Goal: Feedback & Contribution: Leave review/rating

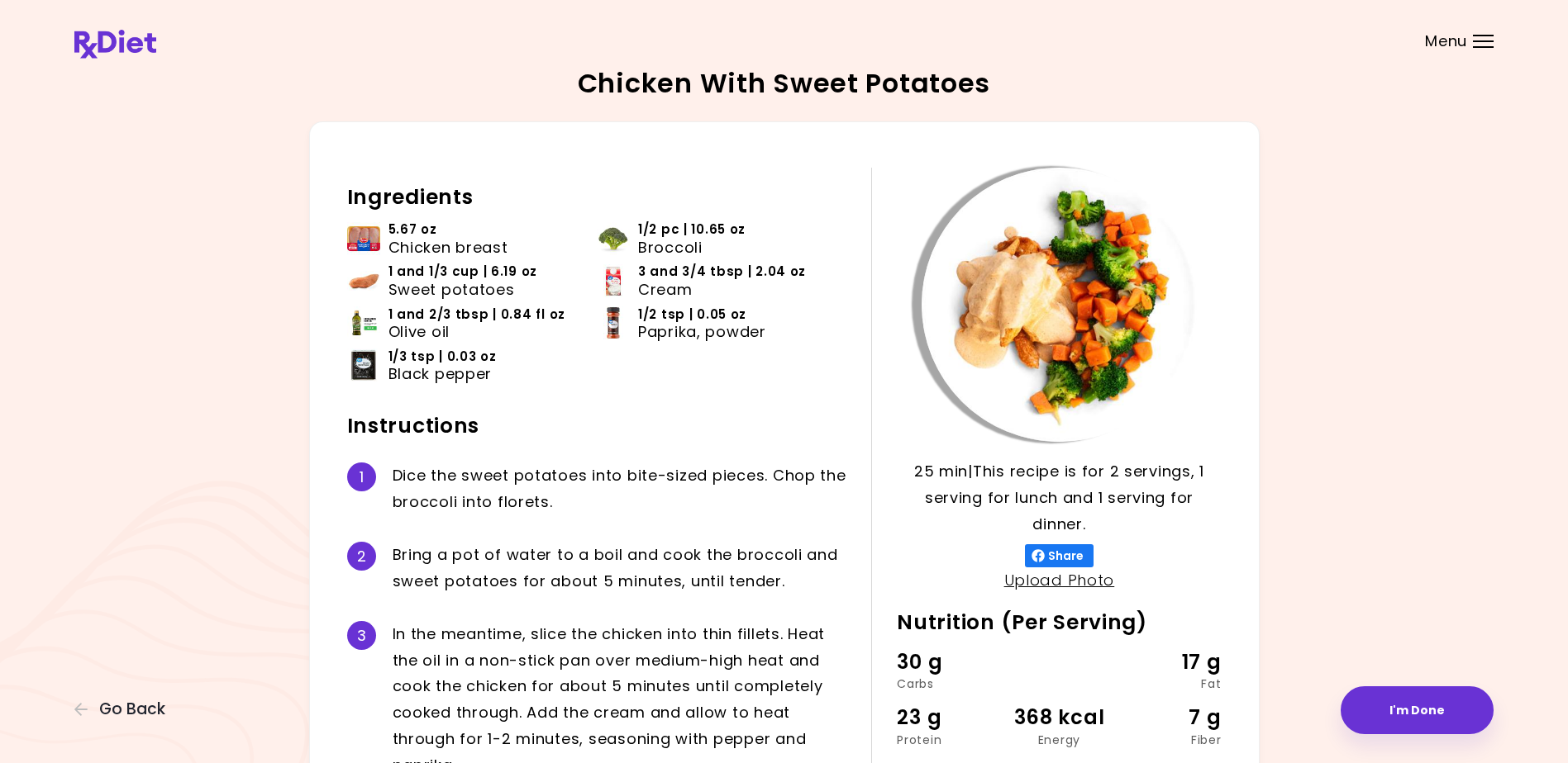
scroll to position [59, 0]
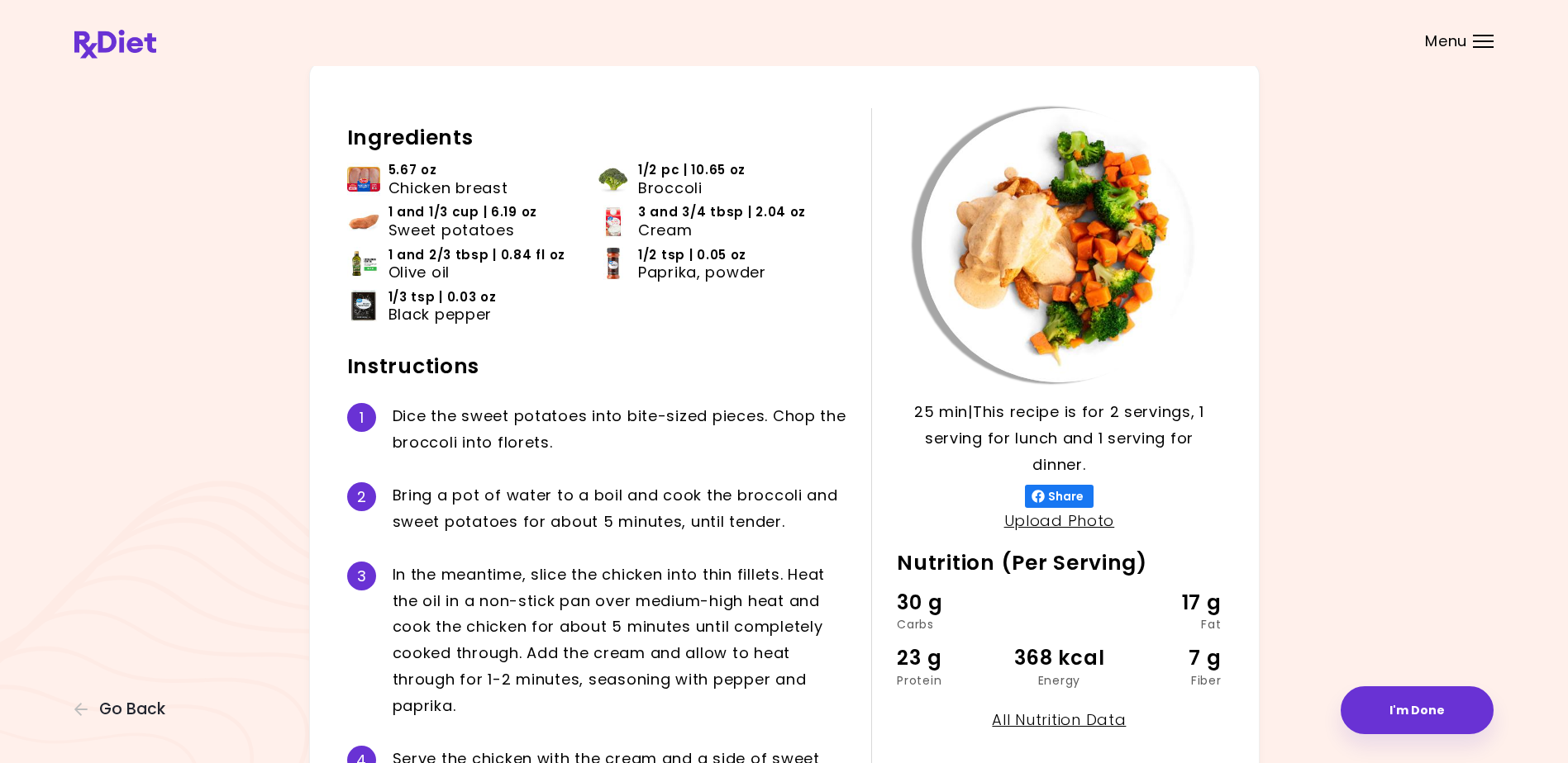
click at [1480, 39] on div "Menu" at bounding box center [1483, 41] width 21 height 13
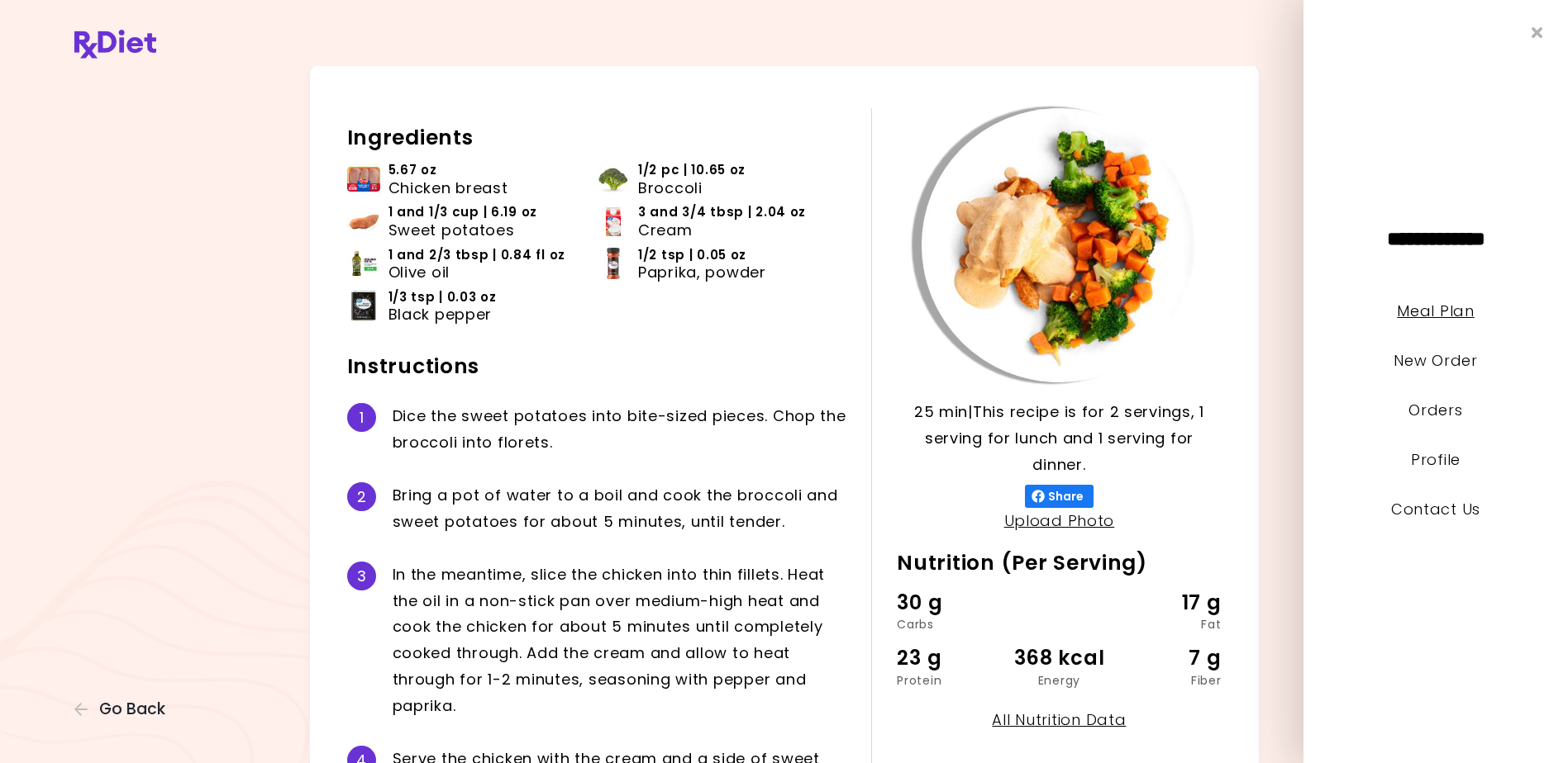
click at [1430, 306] on link "Meal Plan" at bounding box center [1436, 311] width 77 height 21
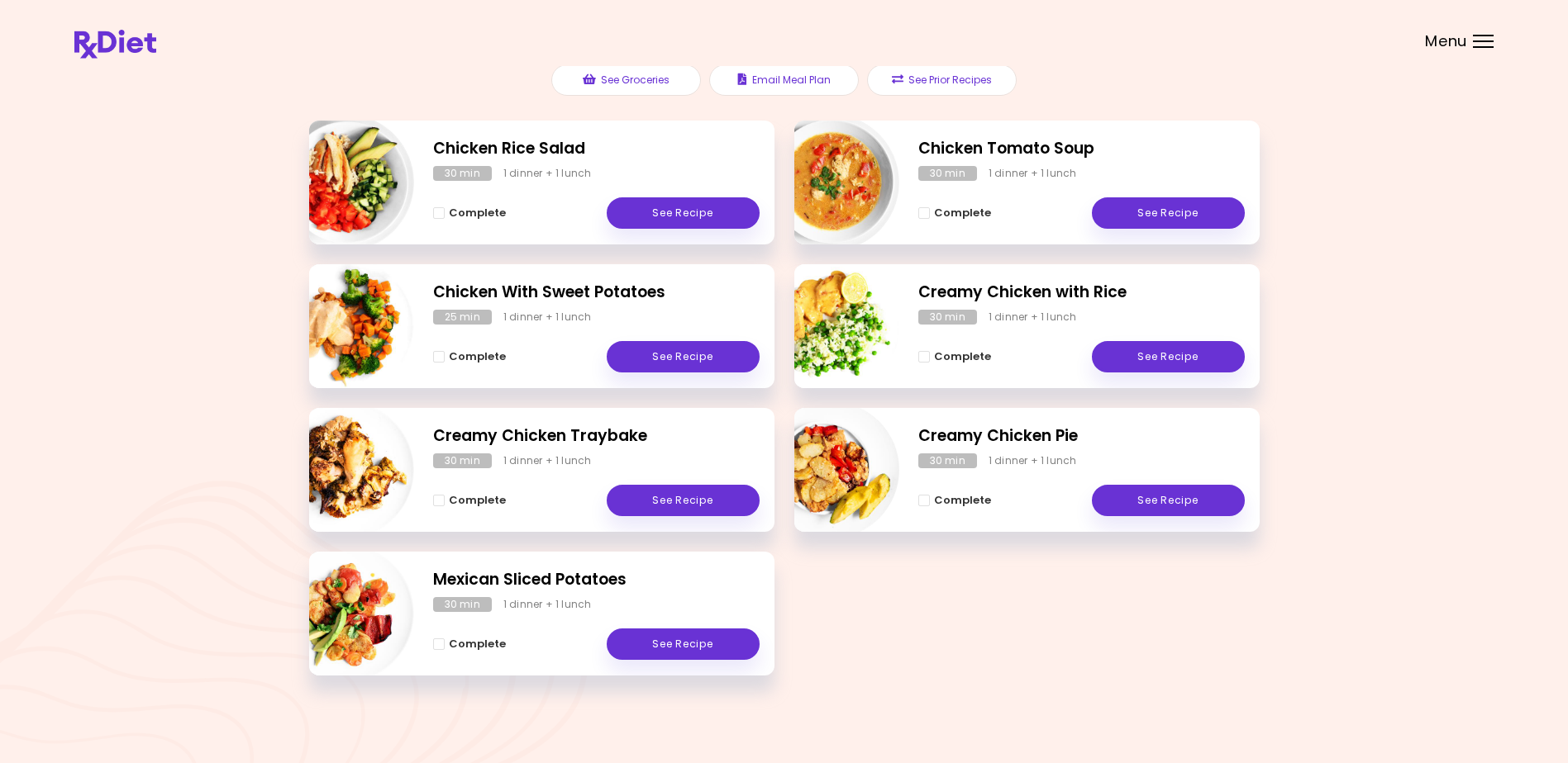
scroll to position [210, 0]
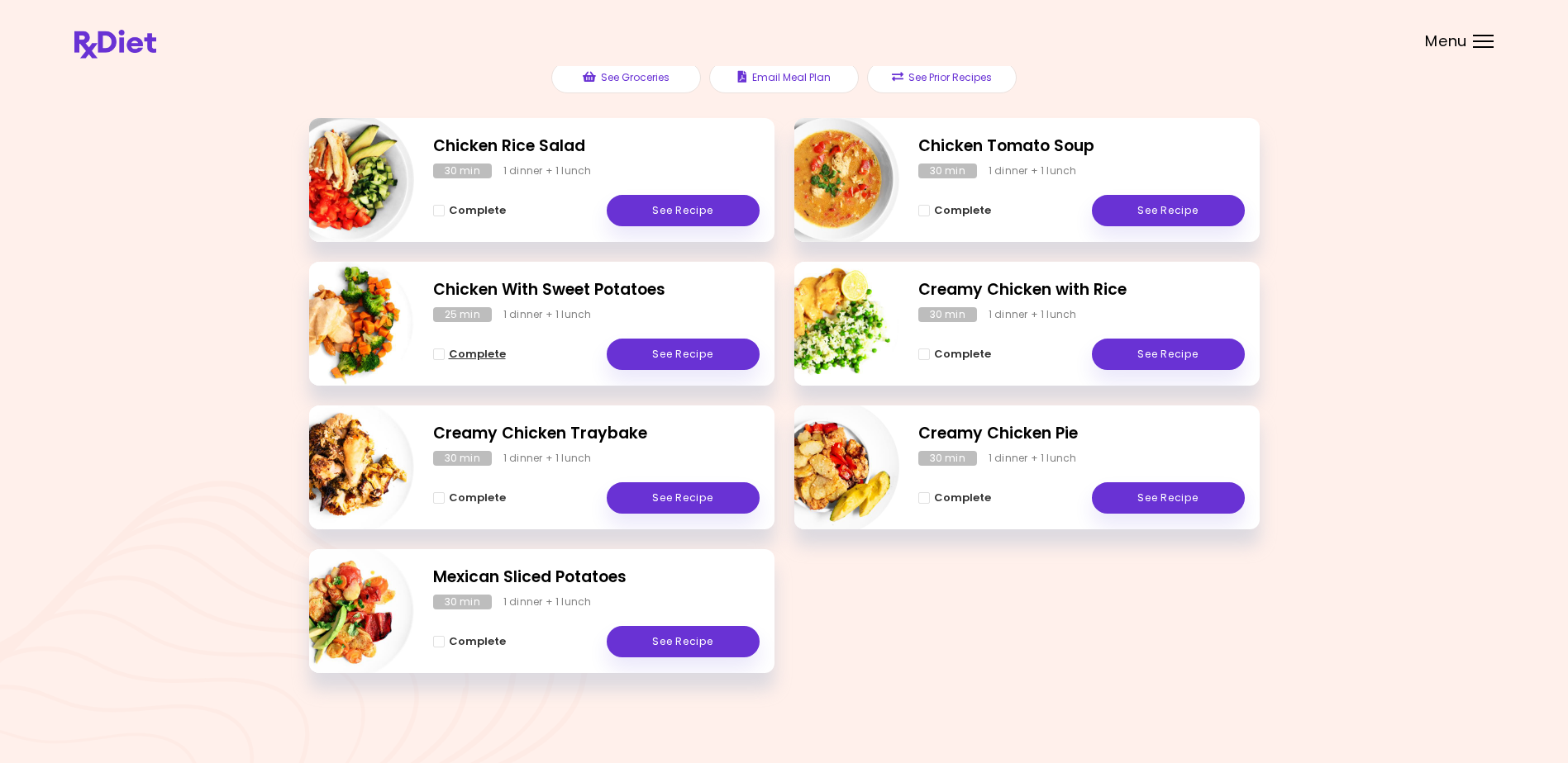
click at [439, 350] on span "Complete - Chicken With Sweet Potatoes" at bounding box center [439, 354] width 12 height 12
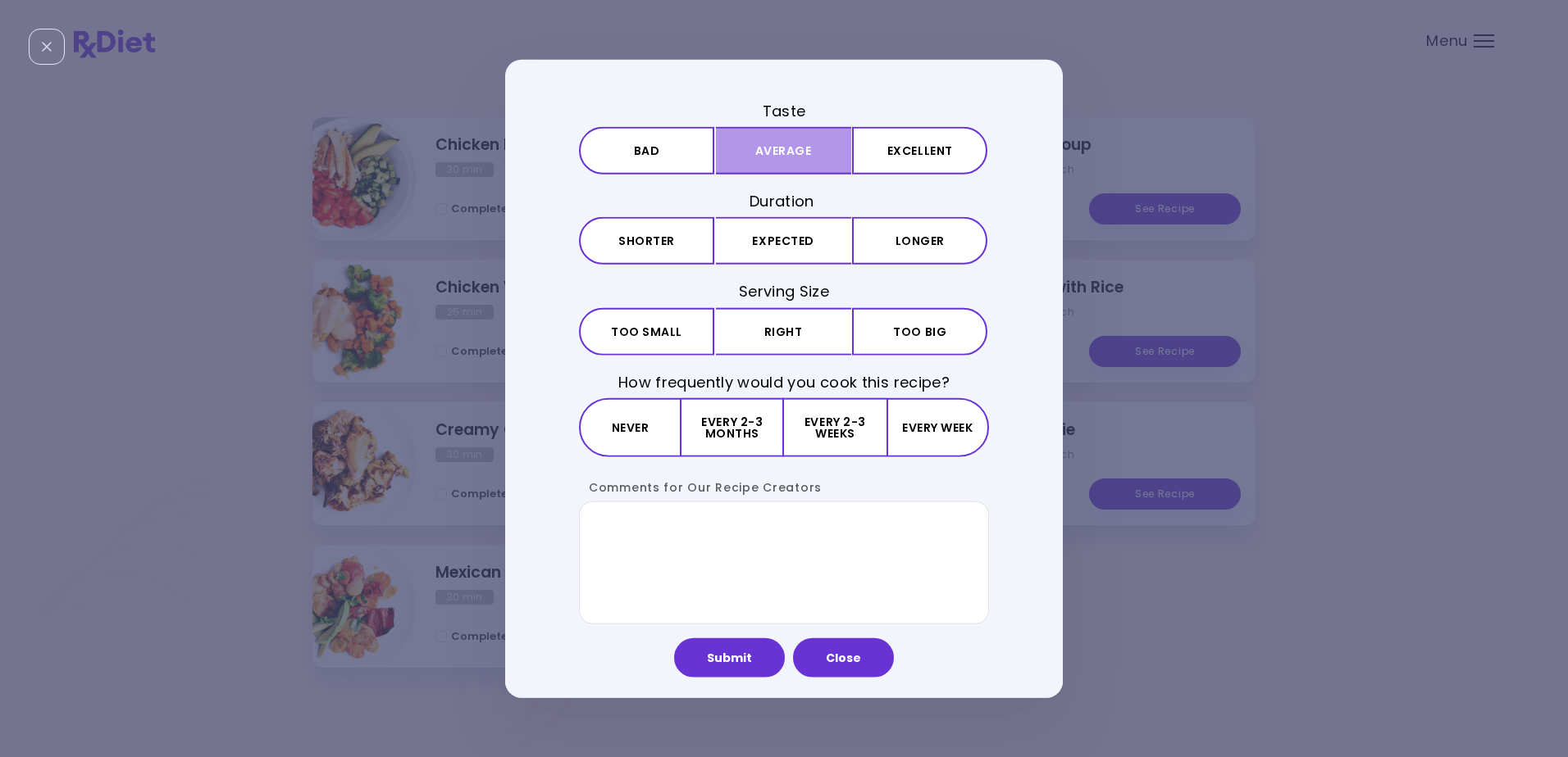
click at [792, 146] on button "Average" at bounding box center [783, 150] width 136 height 47
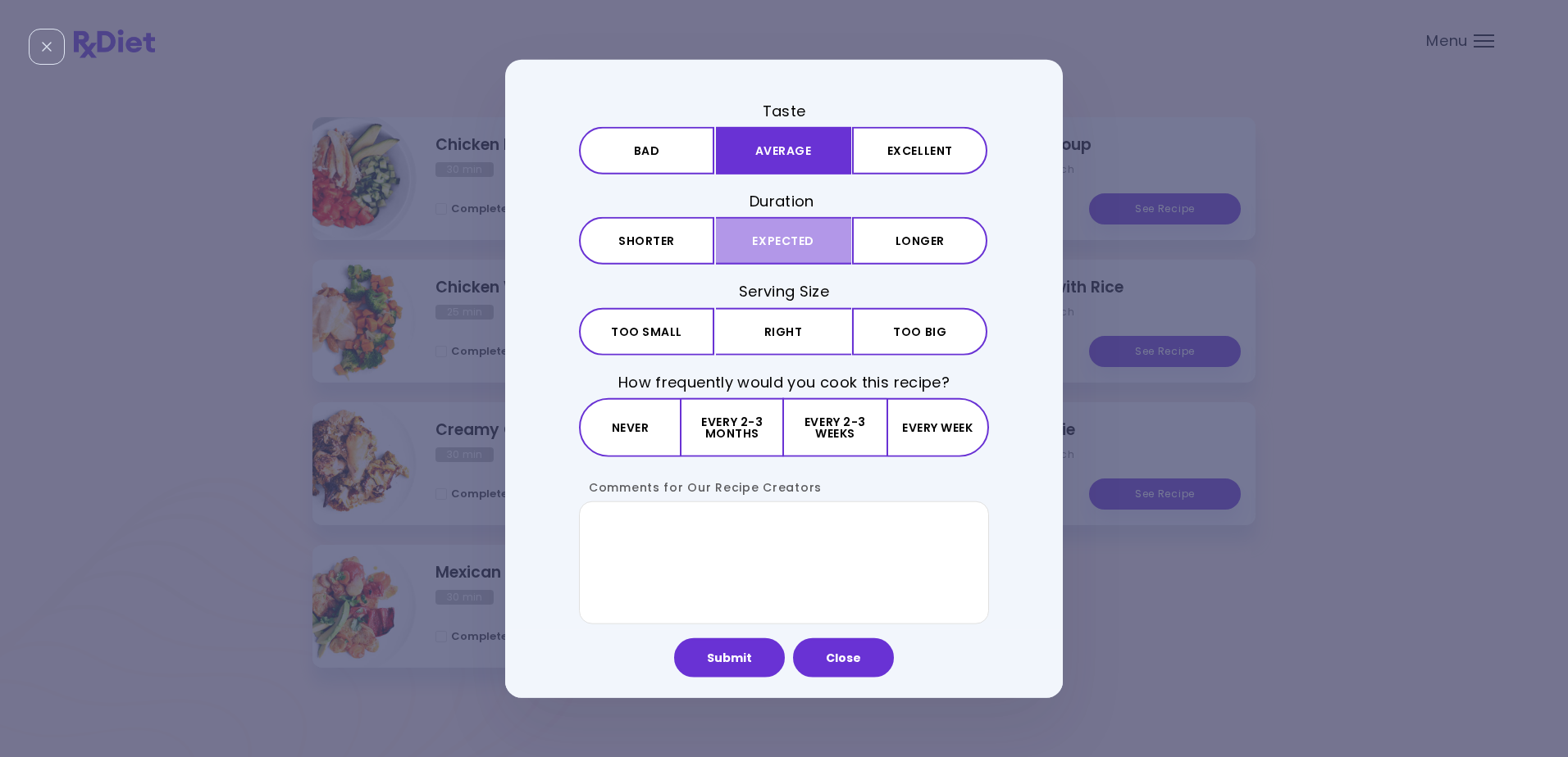
click at [788, 238] on button "Expected" at bounding box center [783, 240] width 136 height 47
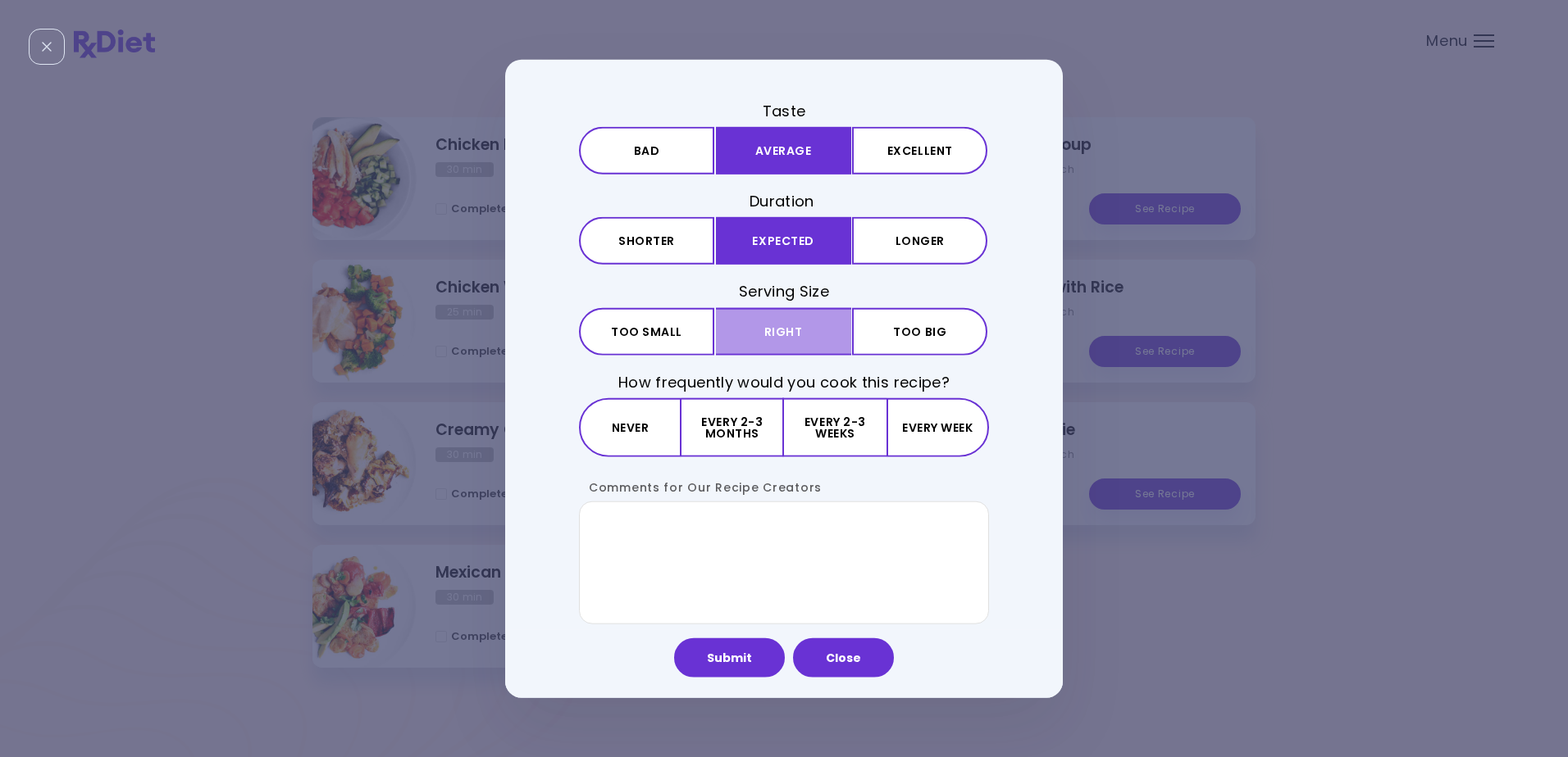
click at [783, 326] on button "Right" at bounding box center [783, 331] width 136 height 47
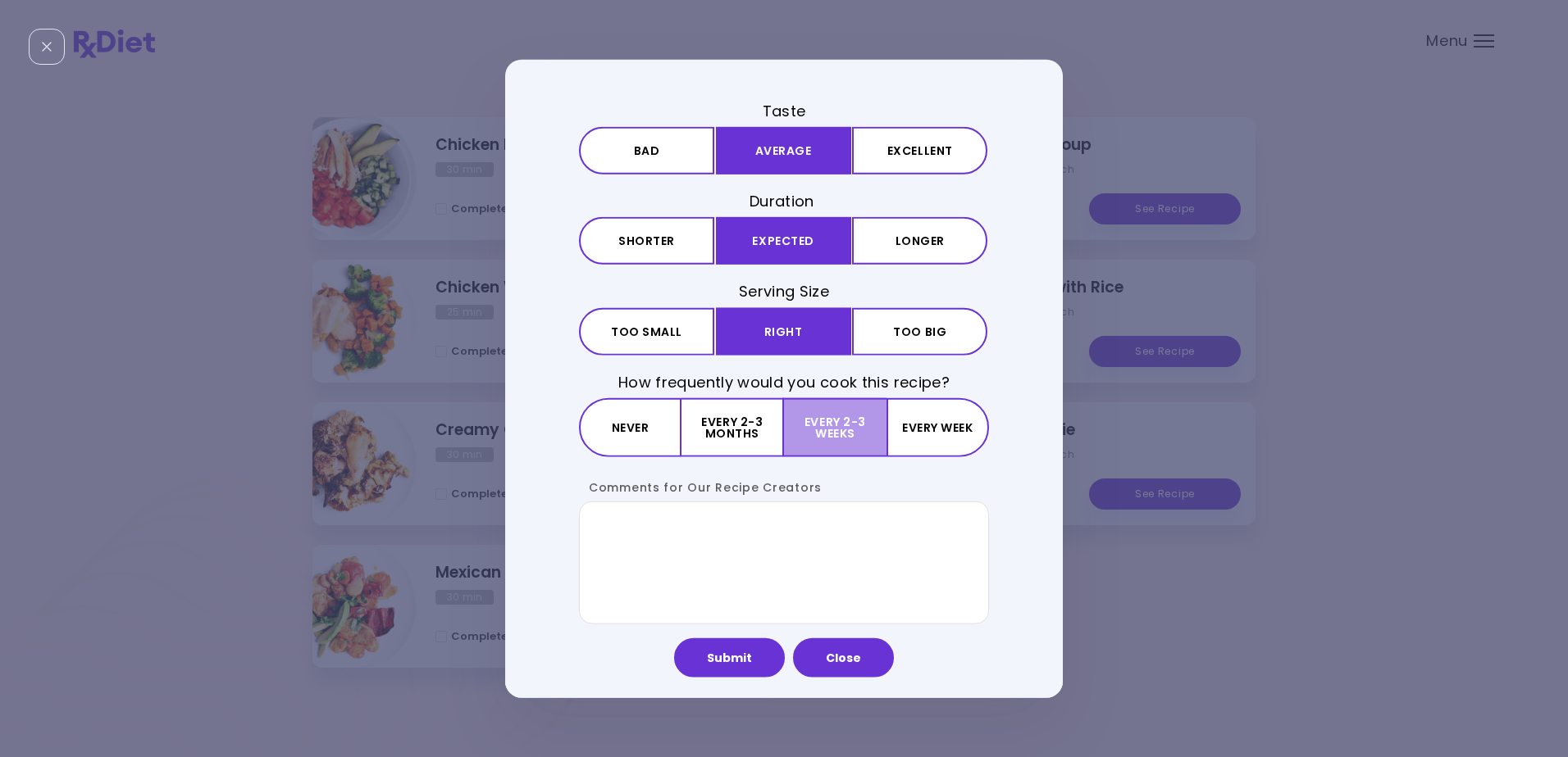
click at [837, 420] on button "Every 2-3 weeks" at bounding box center [835, 426] width 101 height 59
click at [596, 517] on textarea "Comments for Our Recipe Creators" at bounding box center [783, 563] width 410 height 123
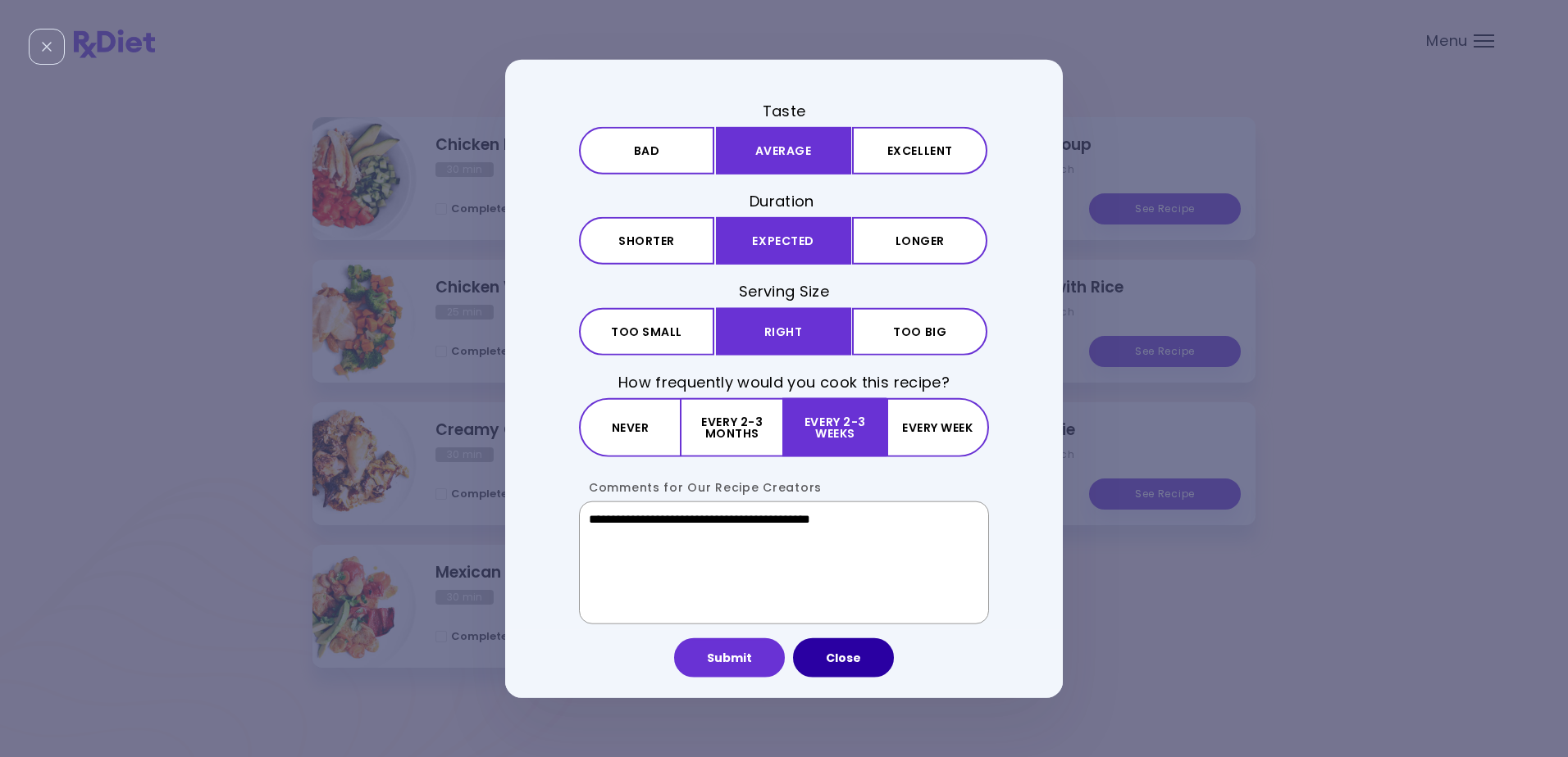
type textarea "**********"
click at [844, 651] on button "Close" at bounding box center [843, 656] width 101 height 39
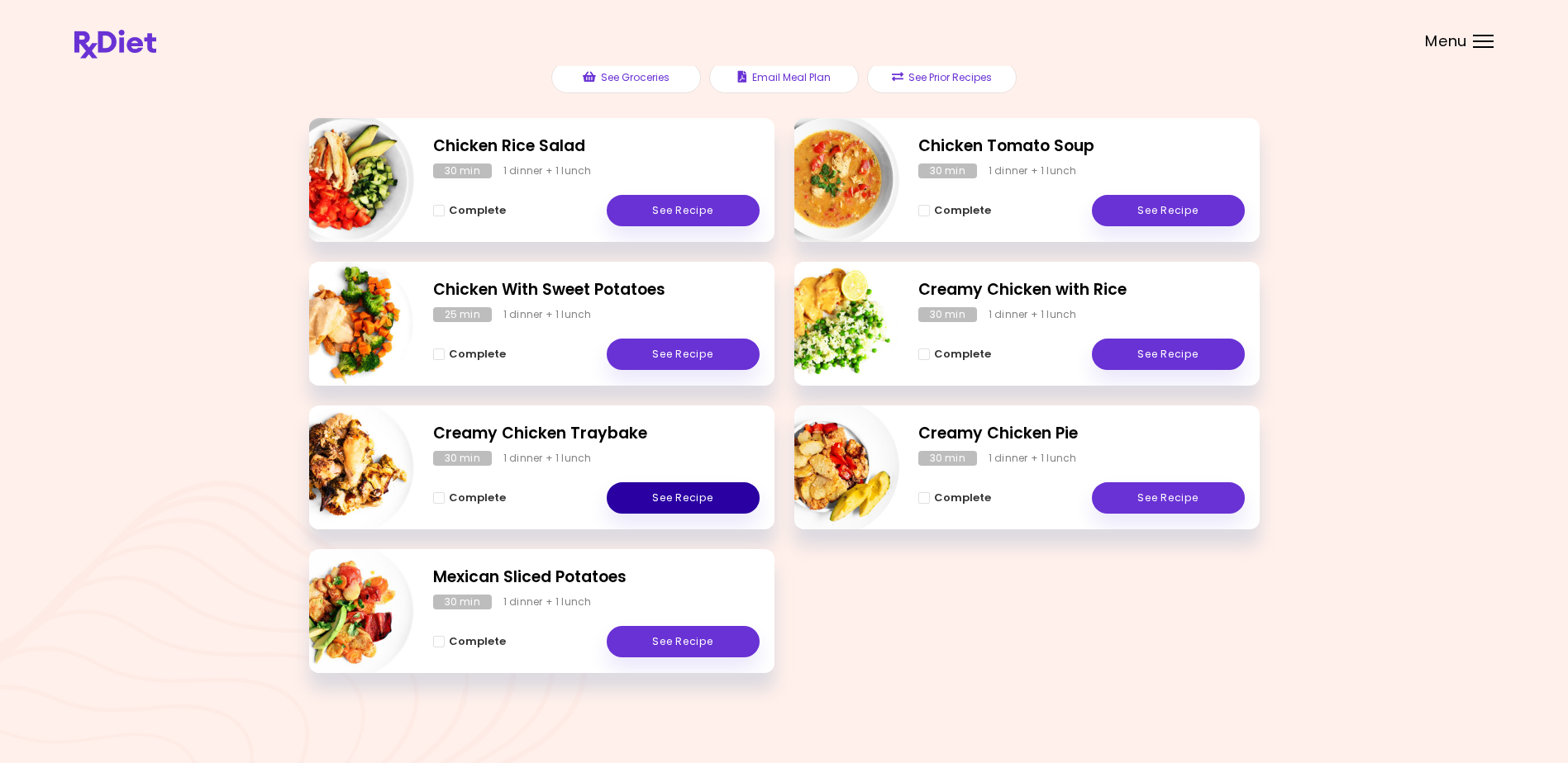
click at [670, 493] on link "See Recipe" at bounding box center [683, 497] width 153 height 31
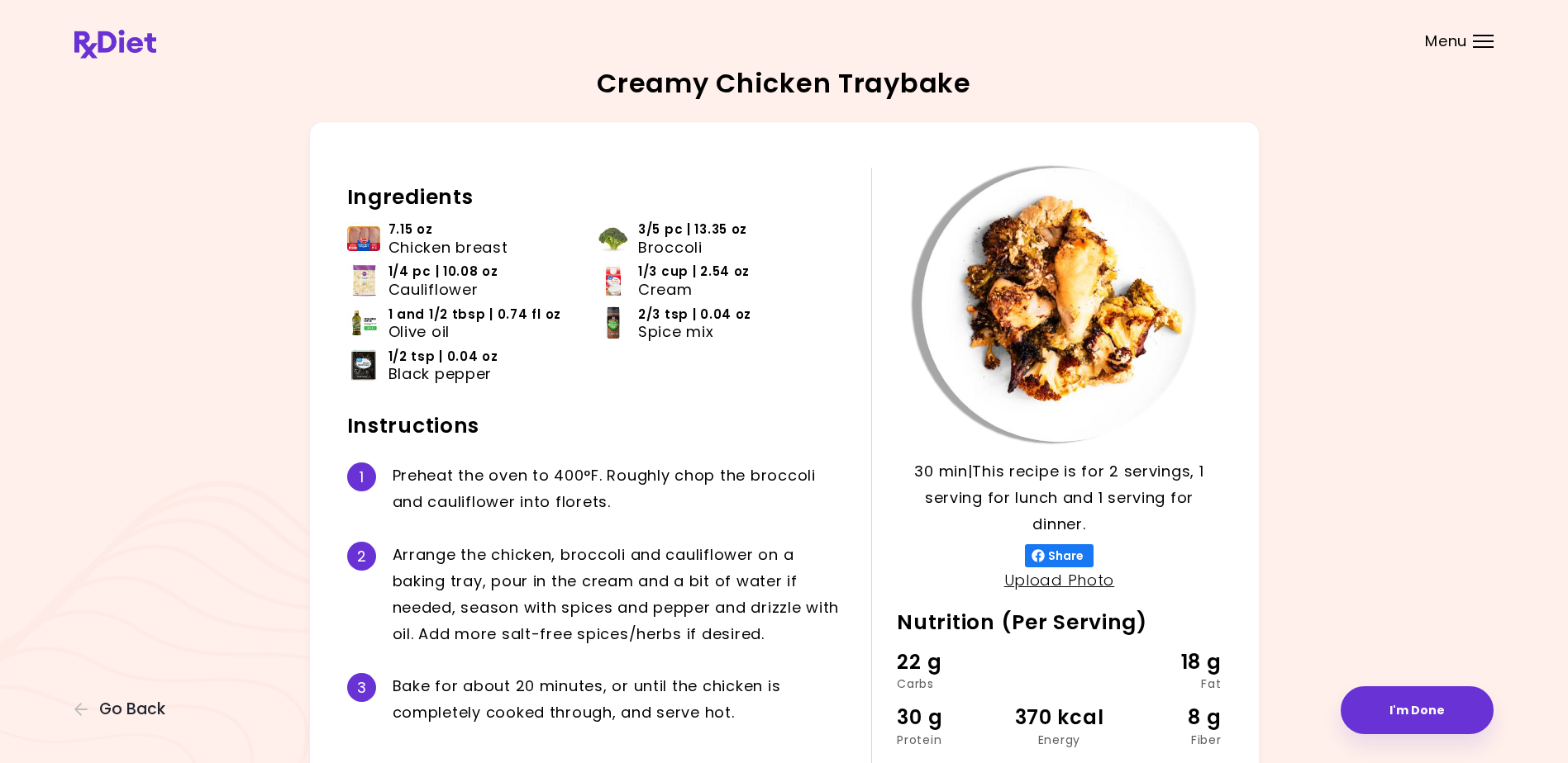
click at [1481, 34] on div at bounding box center [1483, 35] width 21 height 2
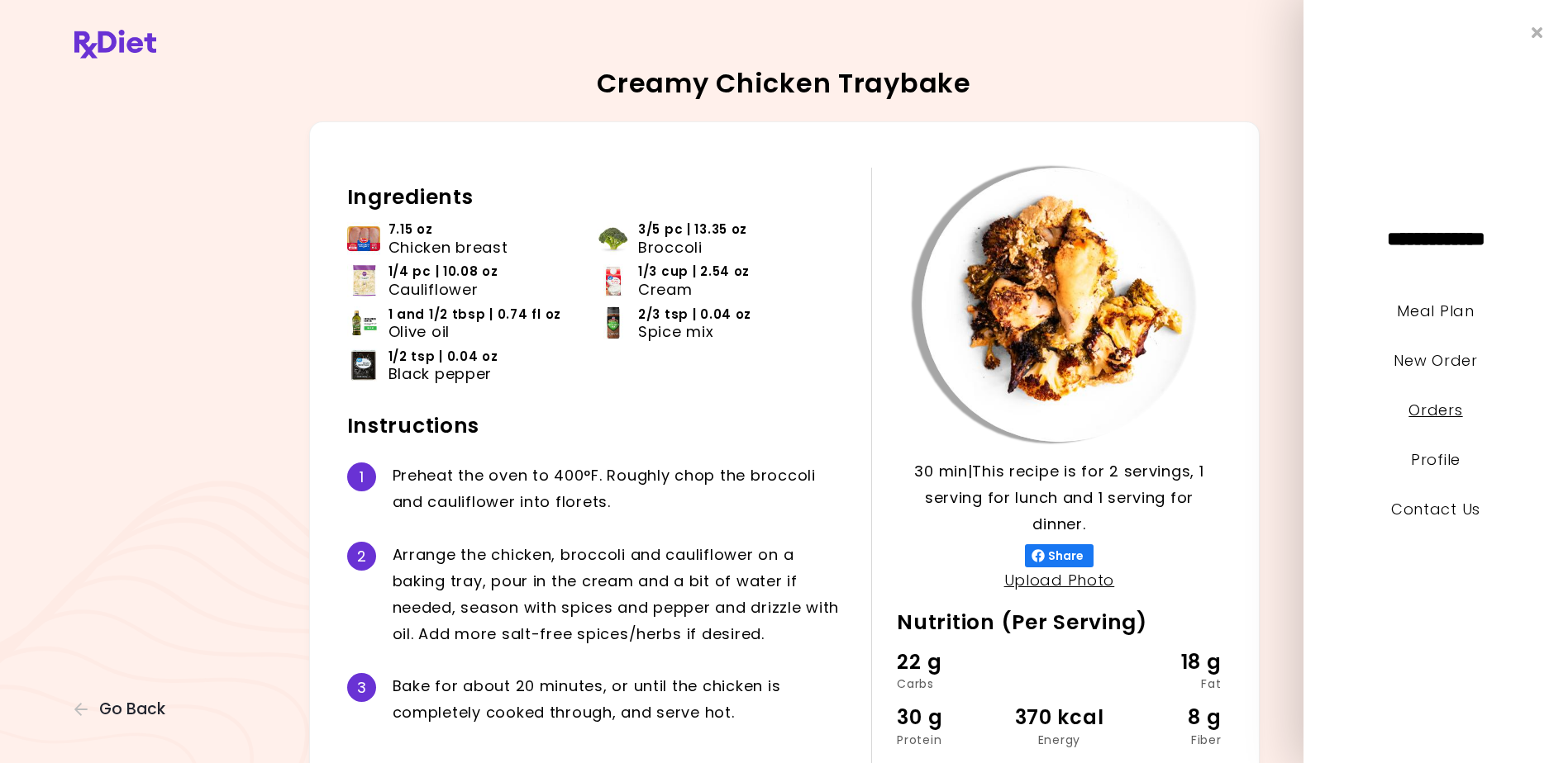
click at [1442, 410] on link "Orders" at bounding box center [1435, 410] width 54 height 21
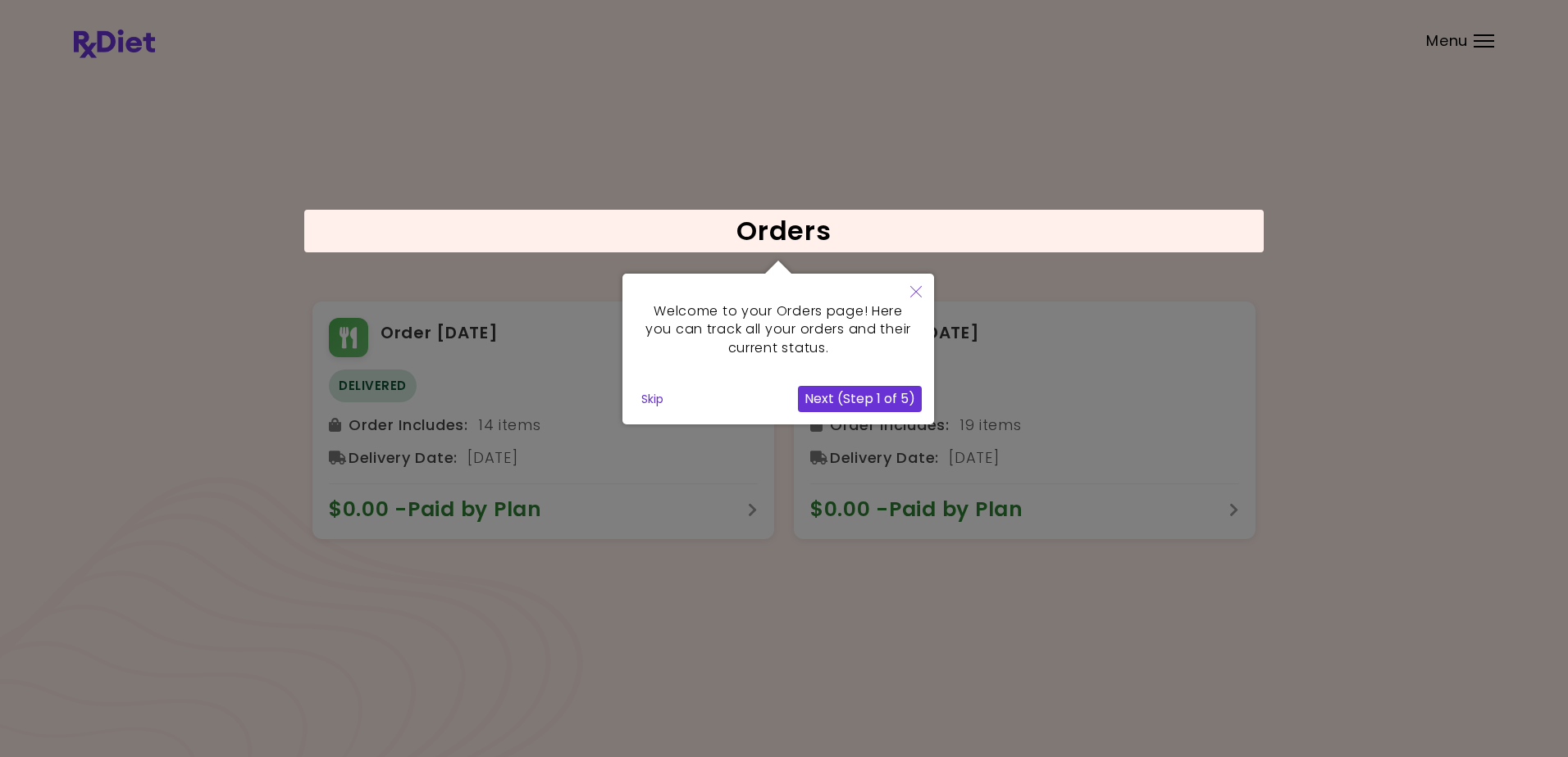
click at [814, 394] on button "Next (Step 1 of 5)" at bounding box center [860, 399] width 124 height 27
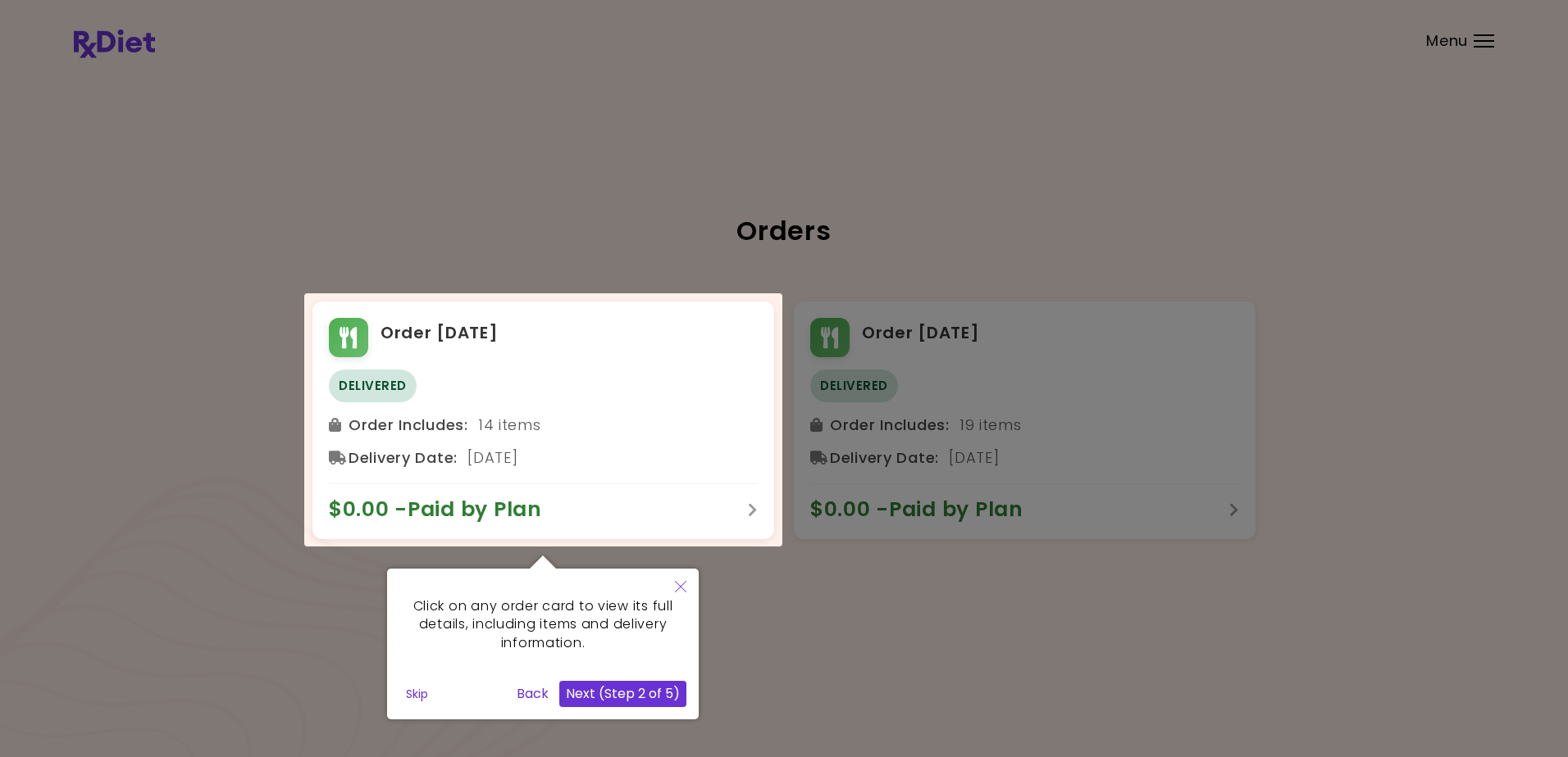
click at [629, 690] on button "Next (Step 2 of 5)" at bounding box center [623, 694] width 127 height 27
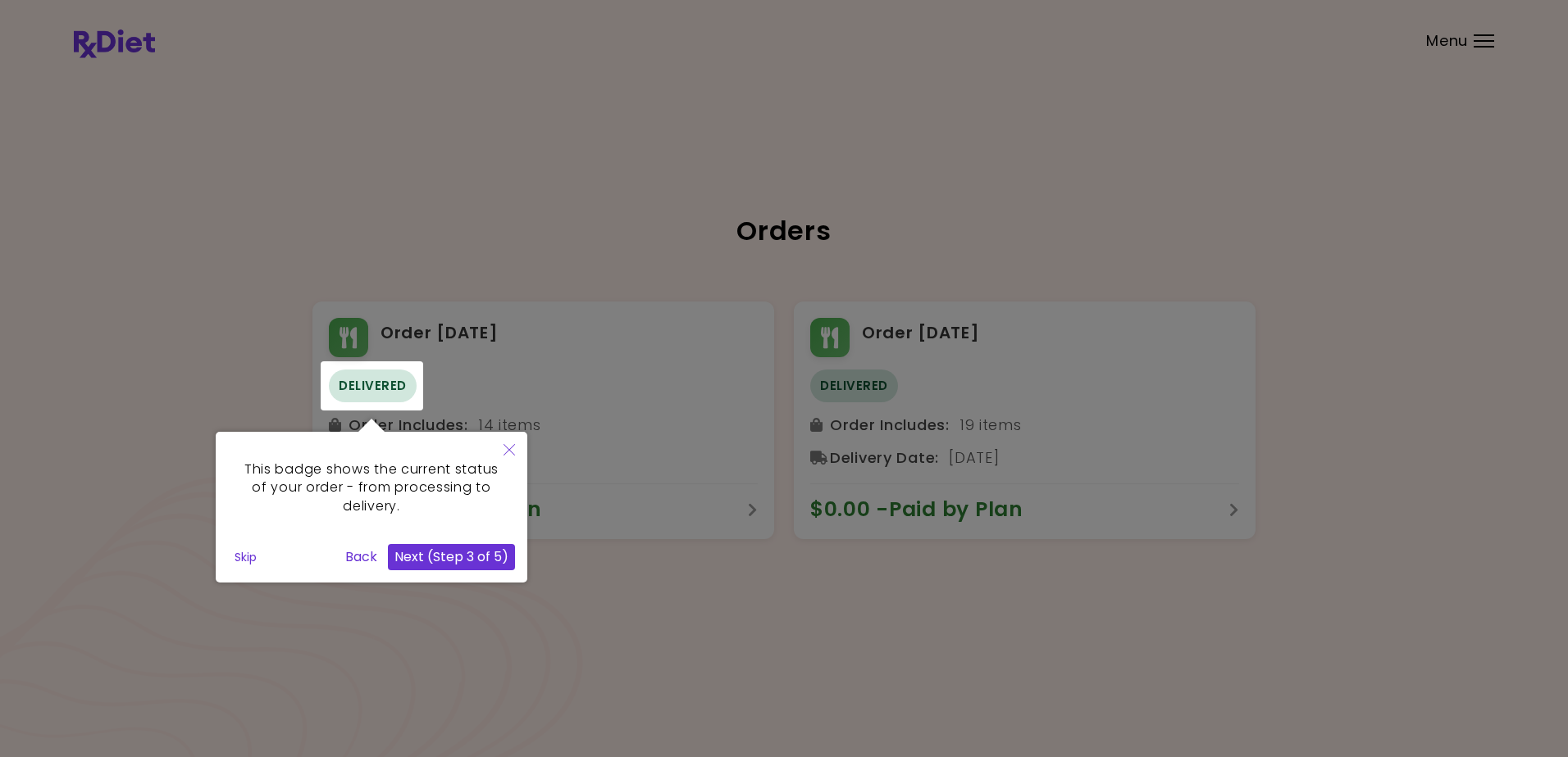
click at [464, 555] on button "Next (Step 3 of 5)" at bounding box center [451, 558] width 127 height 27
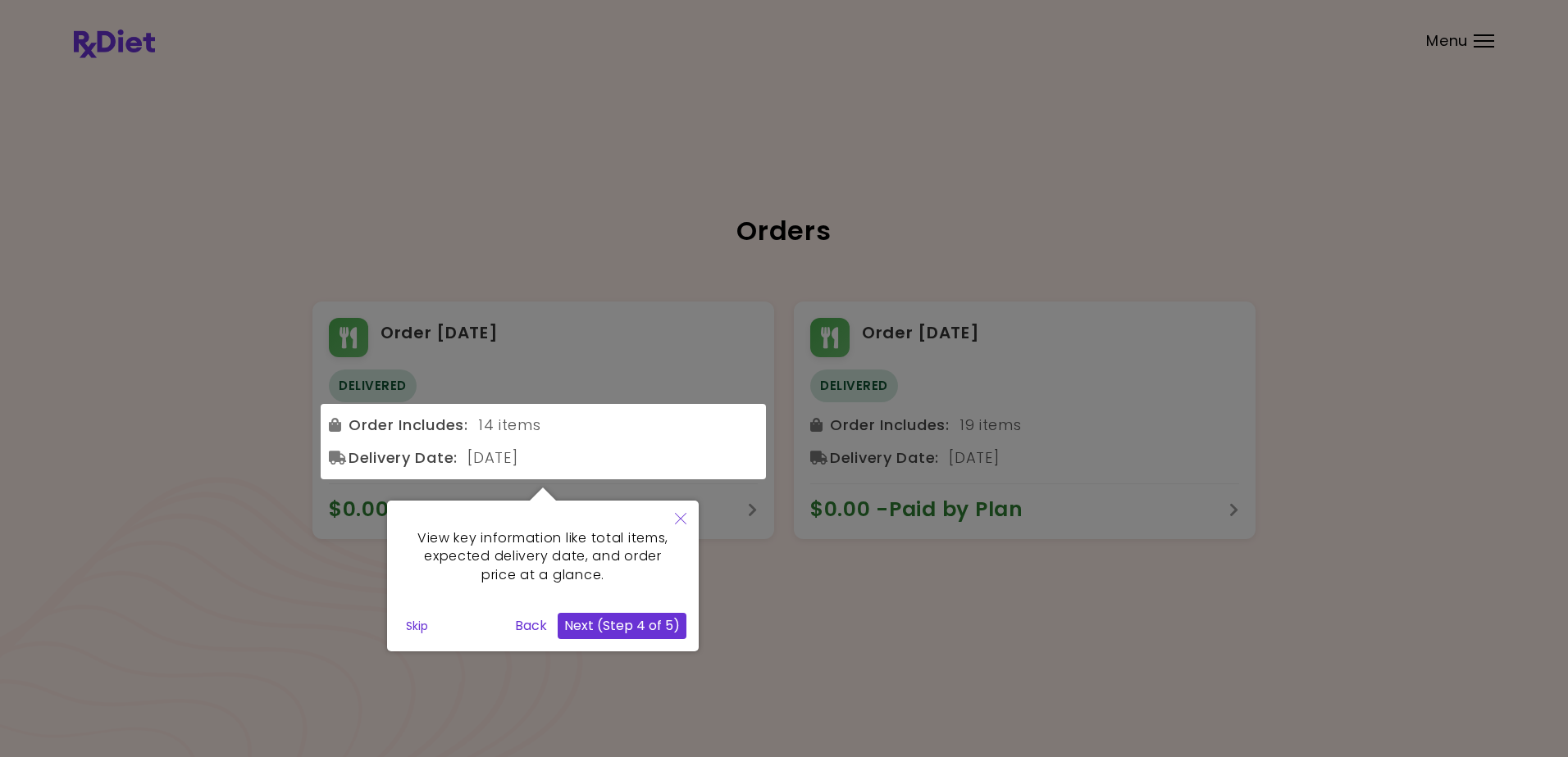
click at [617, 625] on button "Next (Step 4 of 5)" at bounding box center [622, 627] width 129 height 27
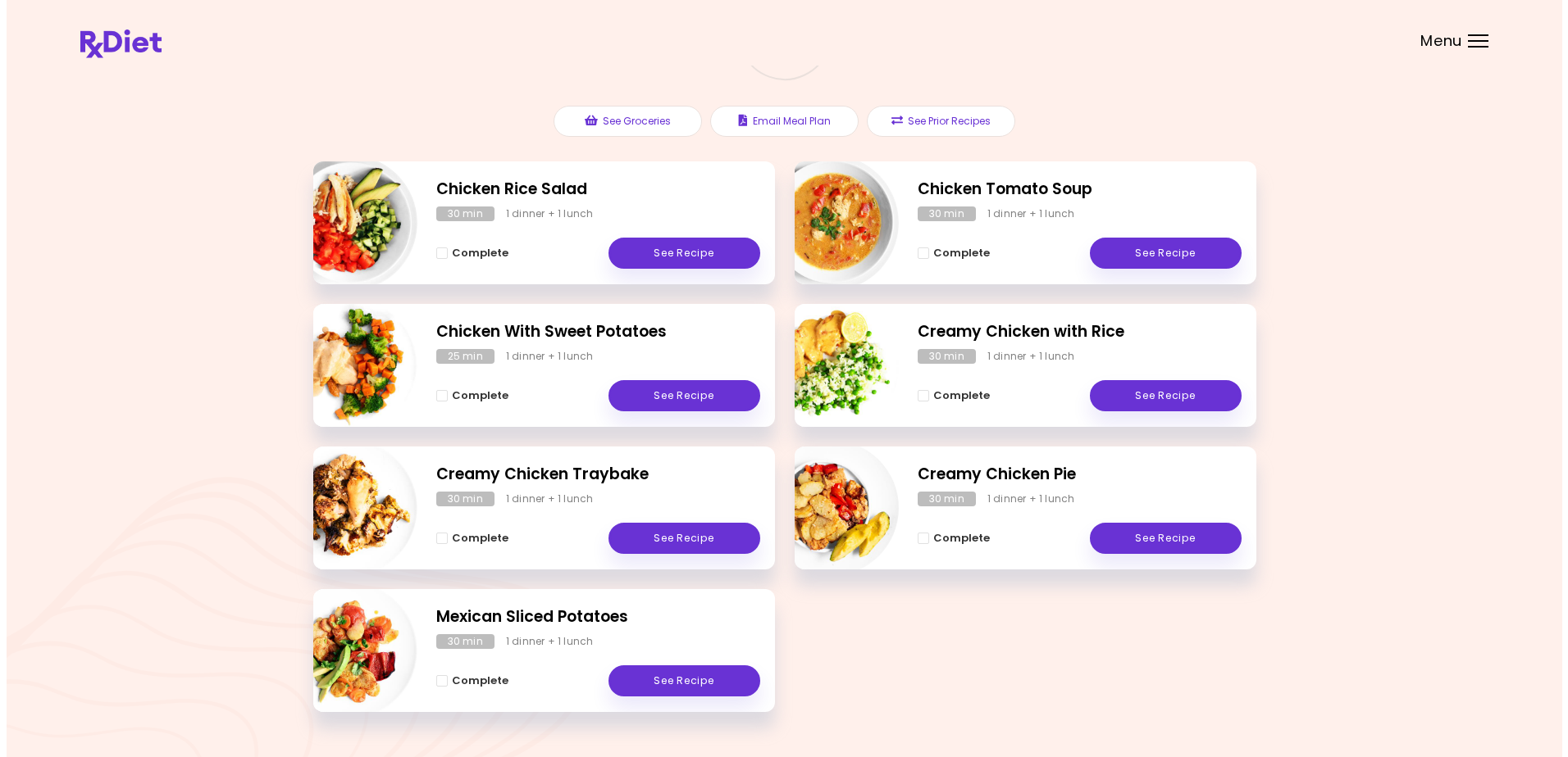
scroll to position [209, 0]
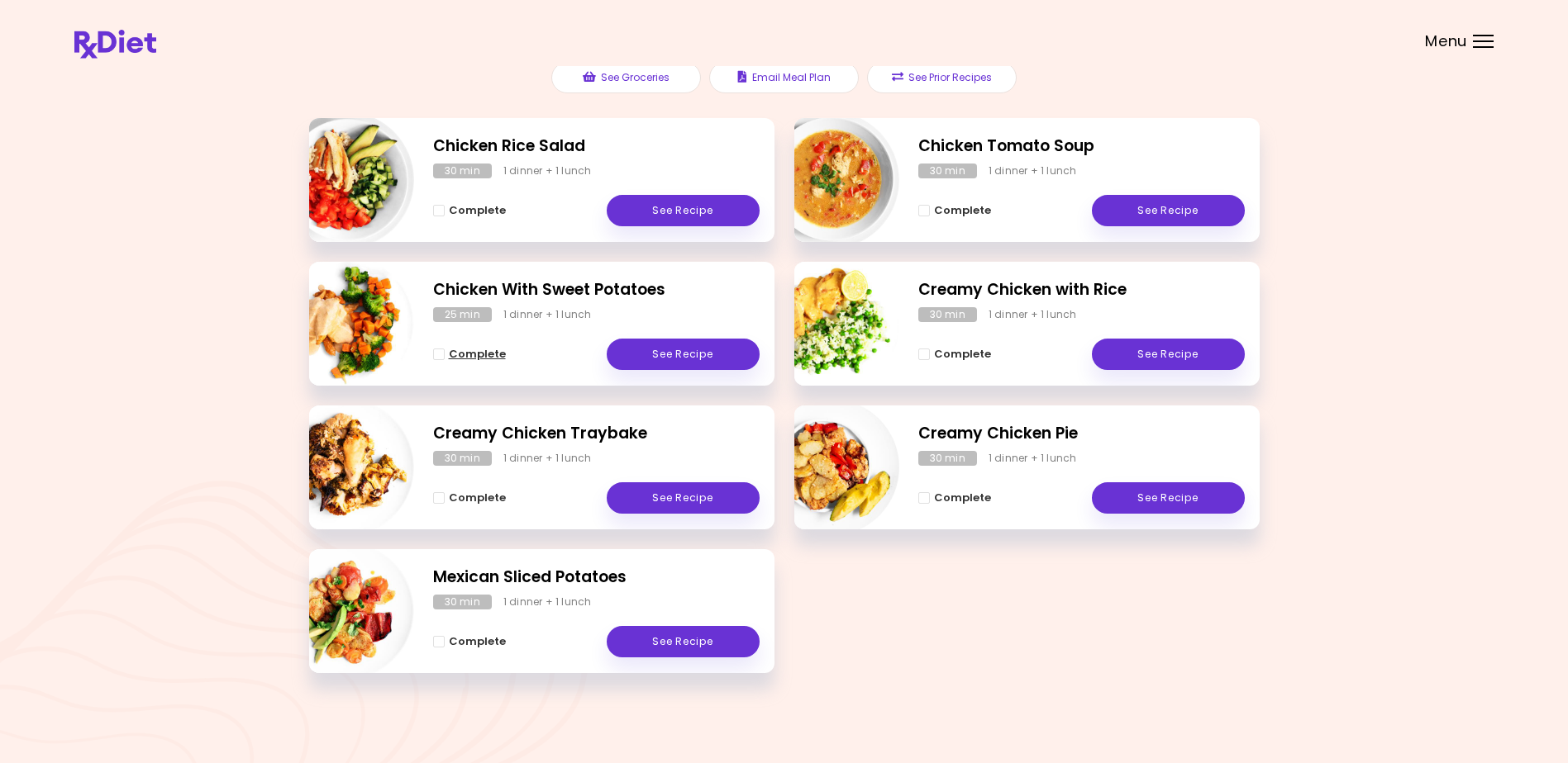
click at [437, 352] on span "Complete - Chicken With Sweet Potatoes" at bounding box center [439, 354] width 12 height 12
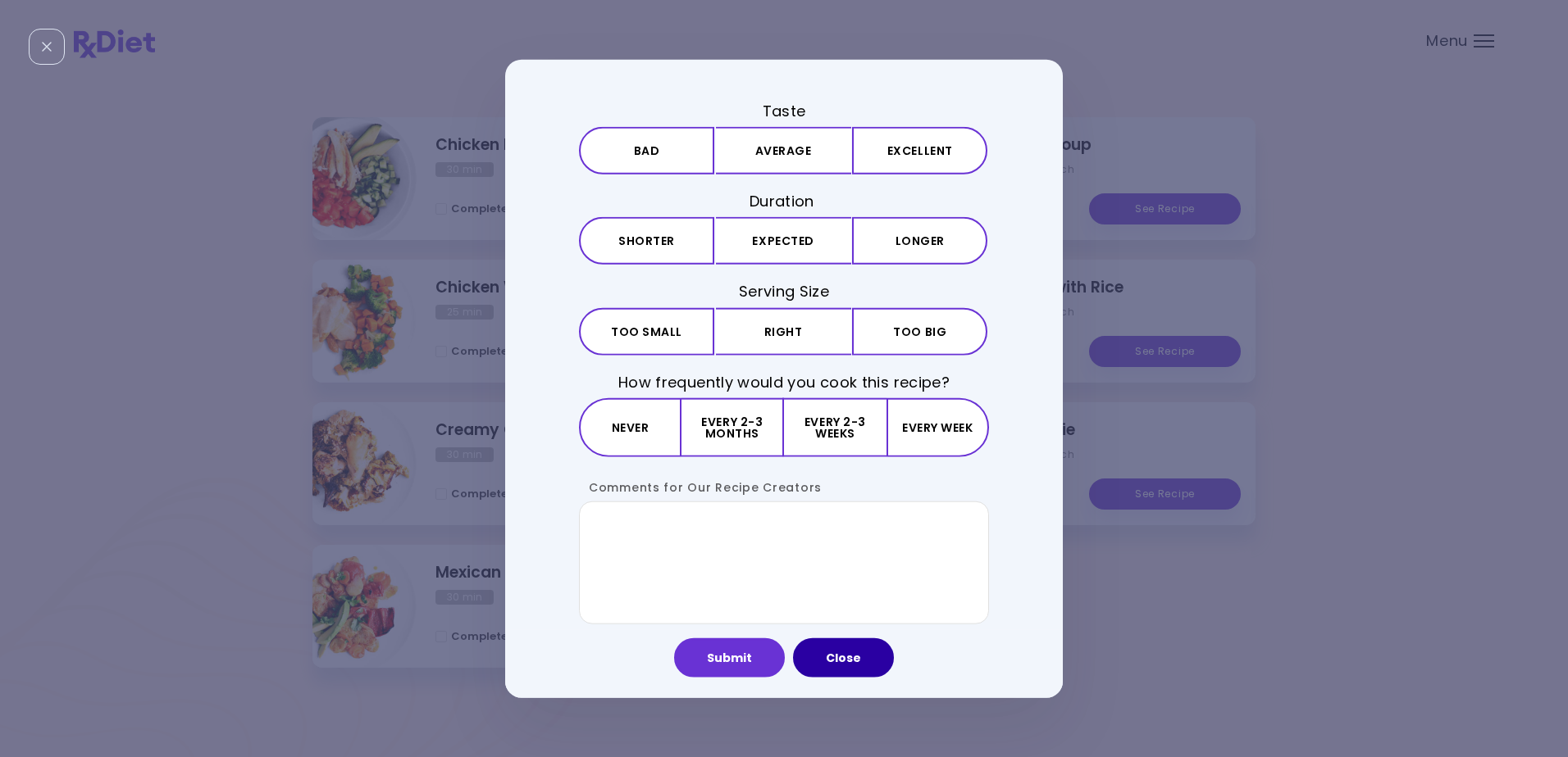
click at [841, 656] on button "Close" at bounding box center [843, 656] width 101 height 39
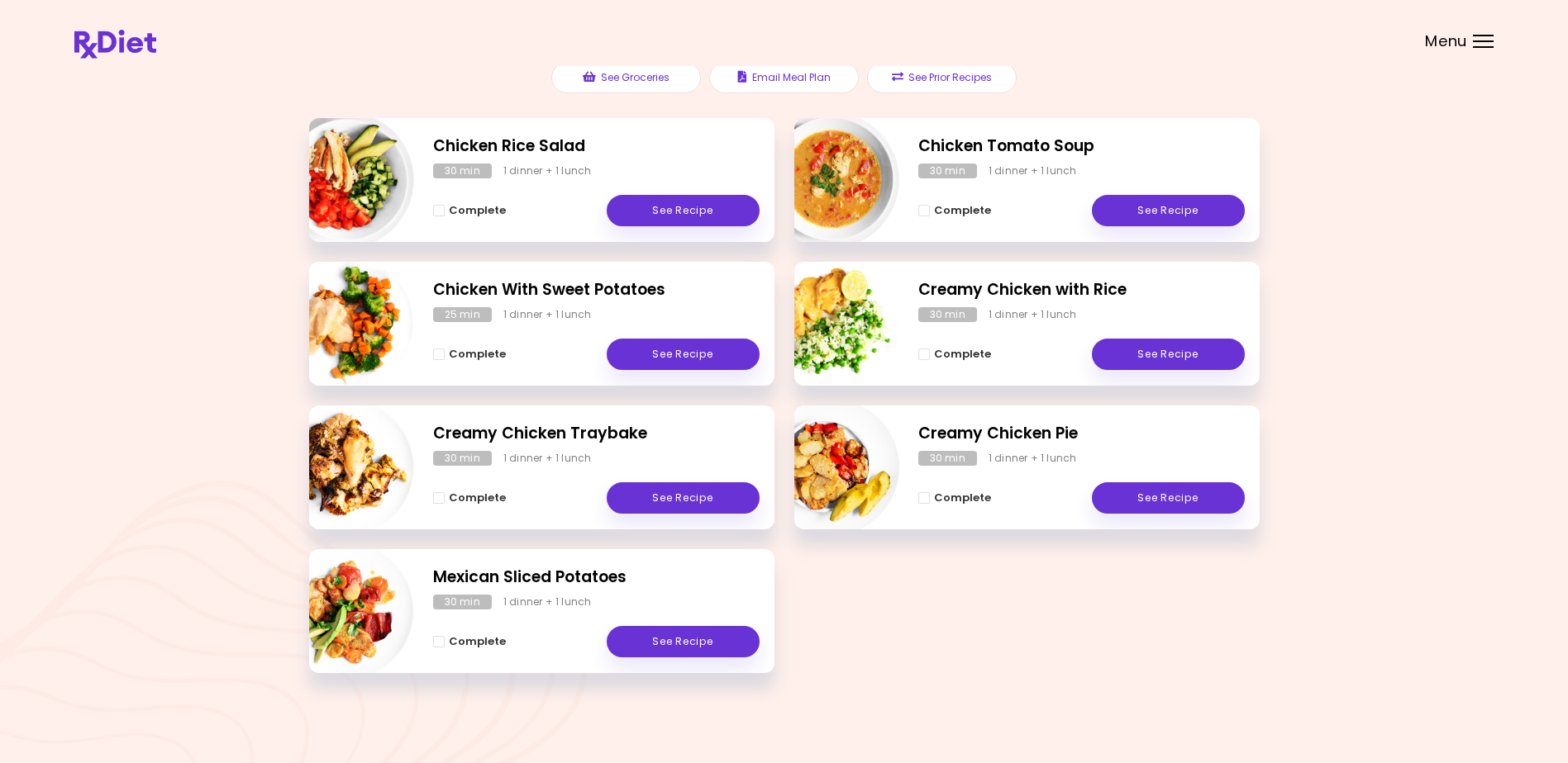
drag, startPoint x: 440, startPoint y: 351, endPoint x: 452, endPoint y: 351, distance: 12.0
click at [442, 351] on span "Complete - Chicken With Sweet Potatoes" at bounding box center [439, 354] width 12 height 12
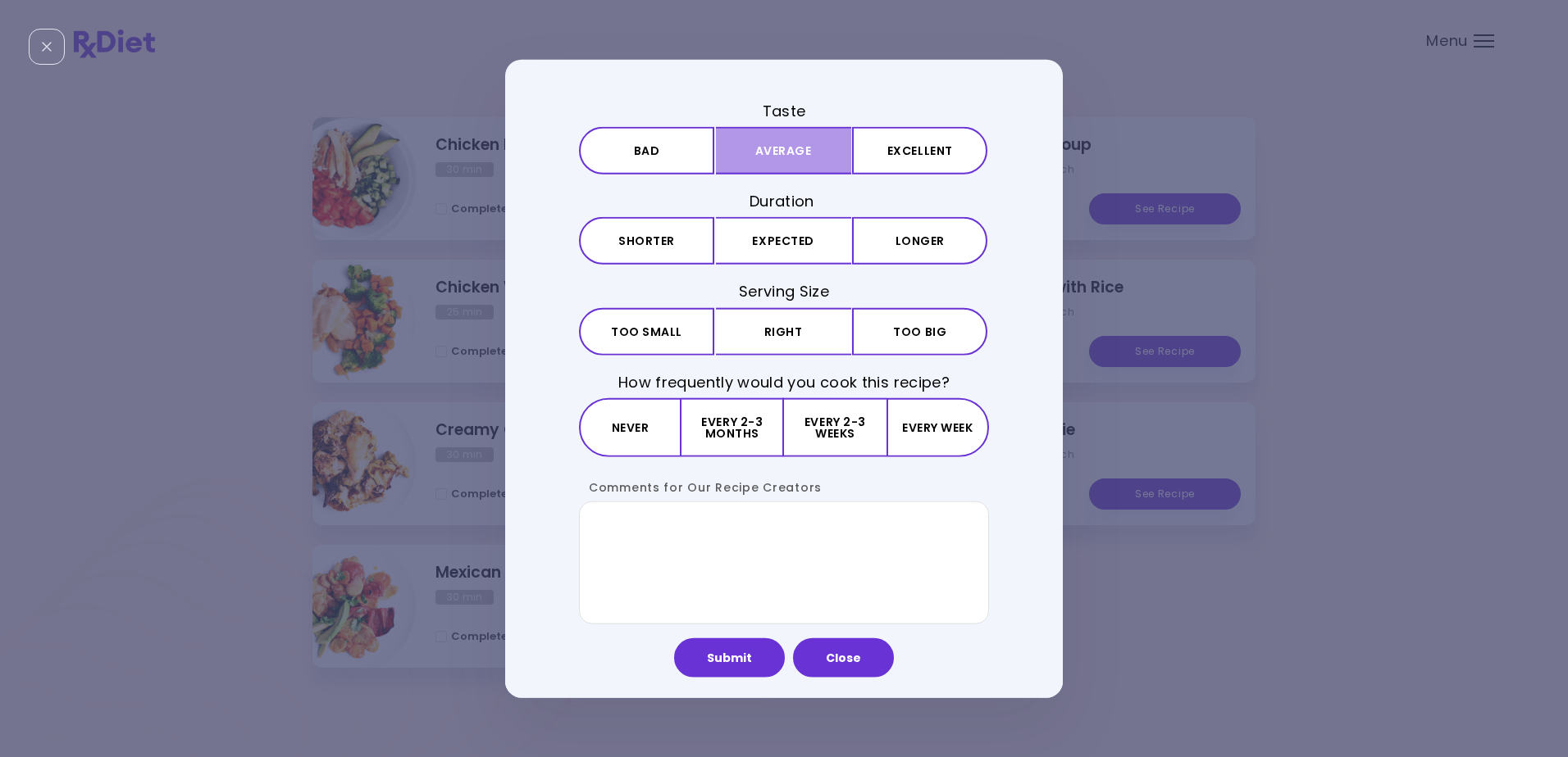
click at [826, 143] on button "Average" at bounding box center [783, 150] width 136 height 47
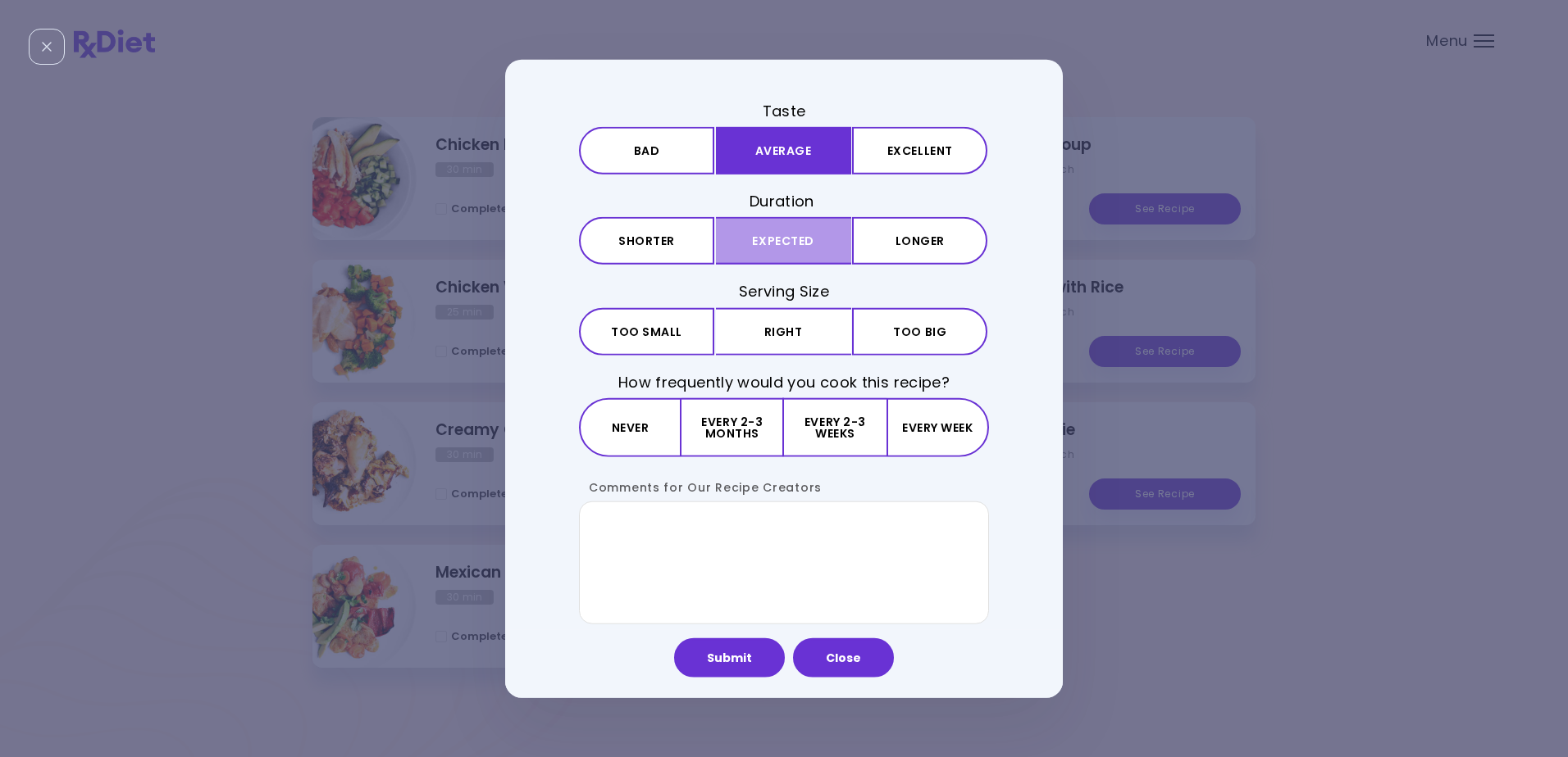
click at [807, 238] on button "Expected" at bounding box center [783, 240] width 136 height 47
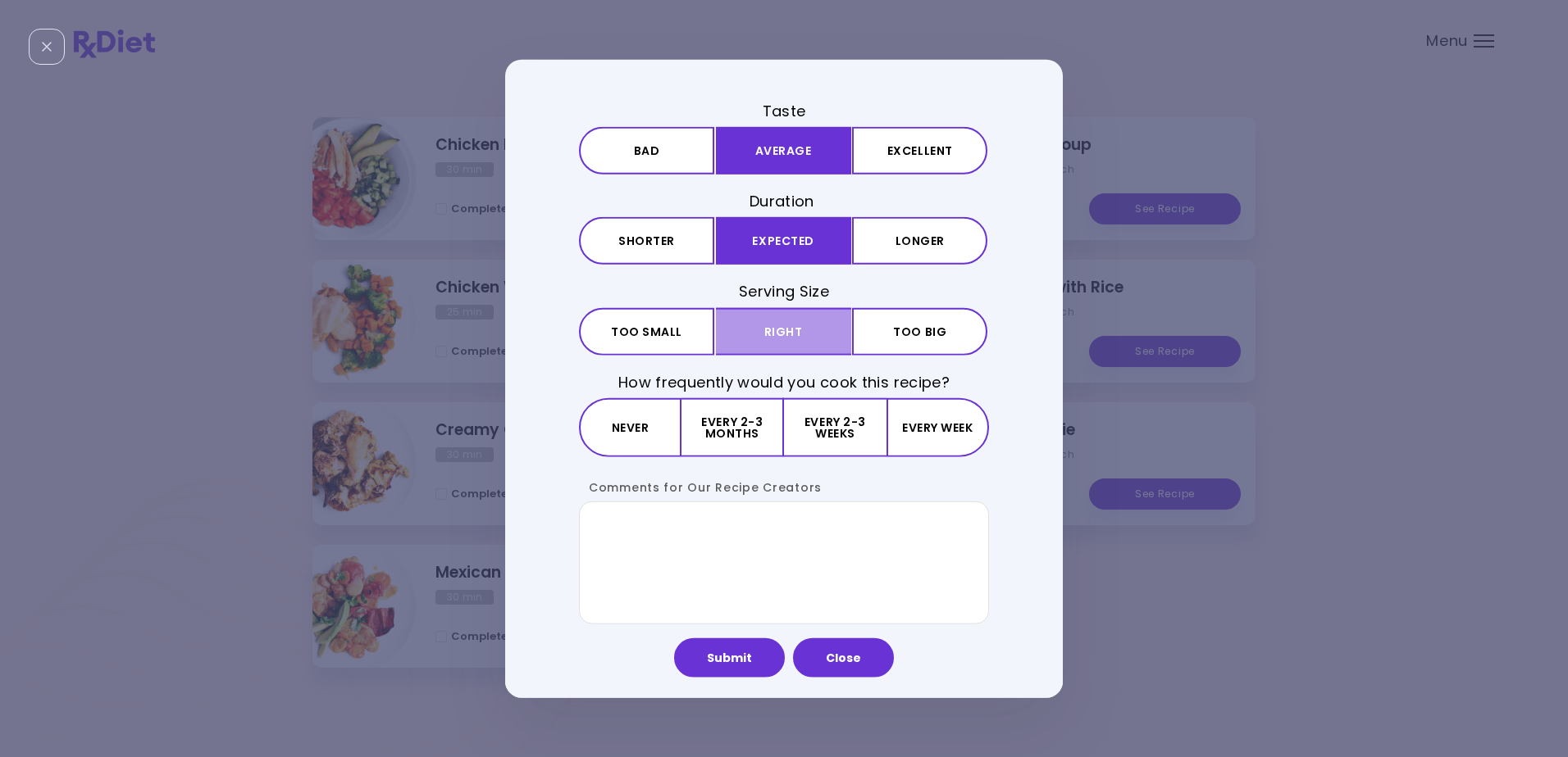
click at [821, 329] on button "Right" at bounding box center [783, 331] width 136 height 47
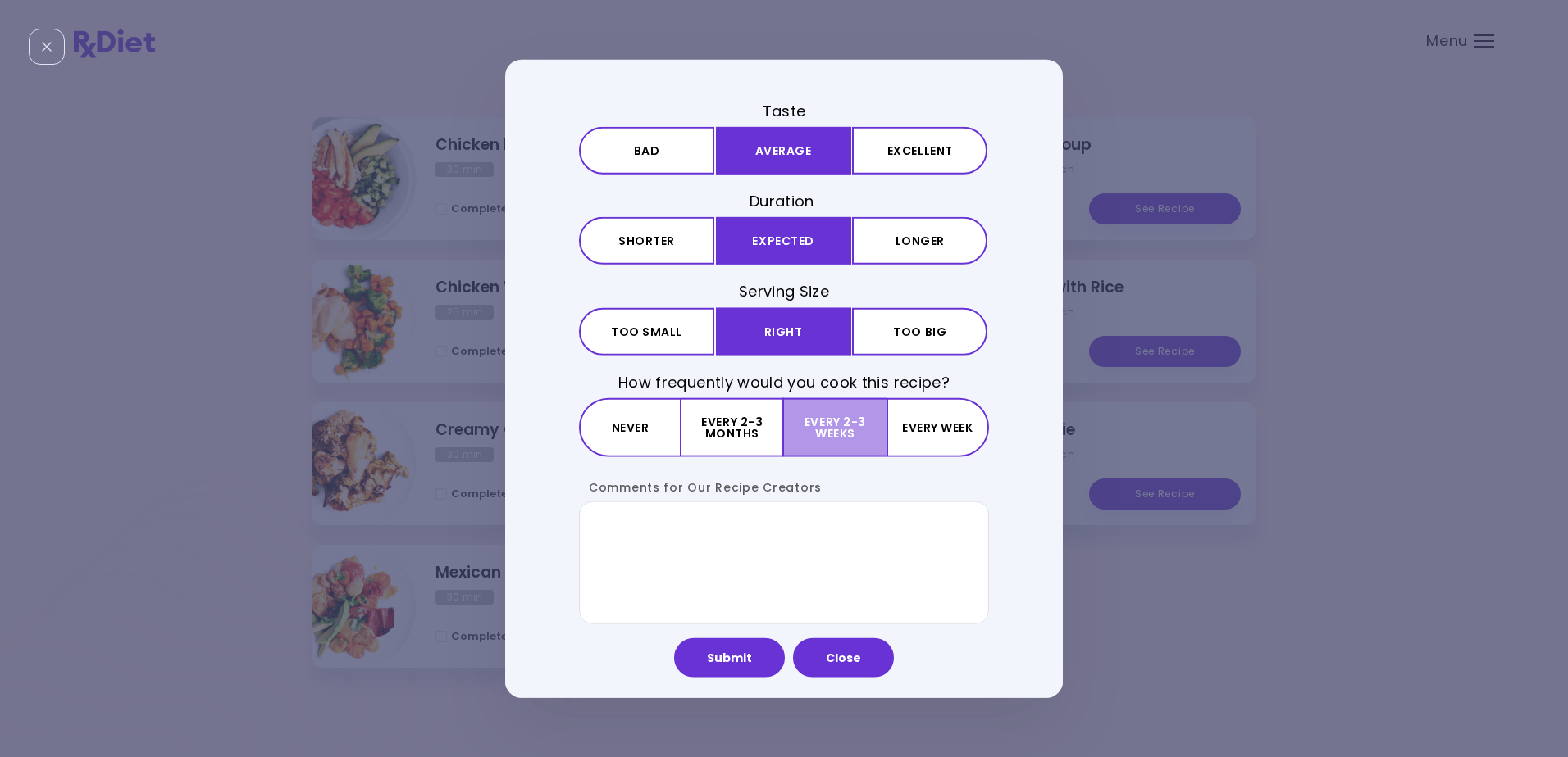
click at [846, 420] on button "Every 2-3 weeks" at bounding box center [835, 426] width 101 height 59
drag, startPoint x: 604, startPoint y: 531, endPoint x: 681, endPoint y: 562, distance: 83.0
click at [614, 535] on textarea "Comments for Our Recipe Creators" at bounding box center [783, 563] width 410 height 123
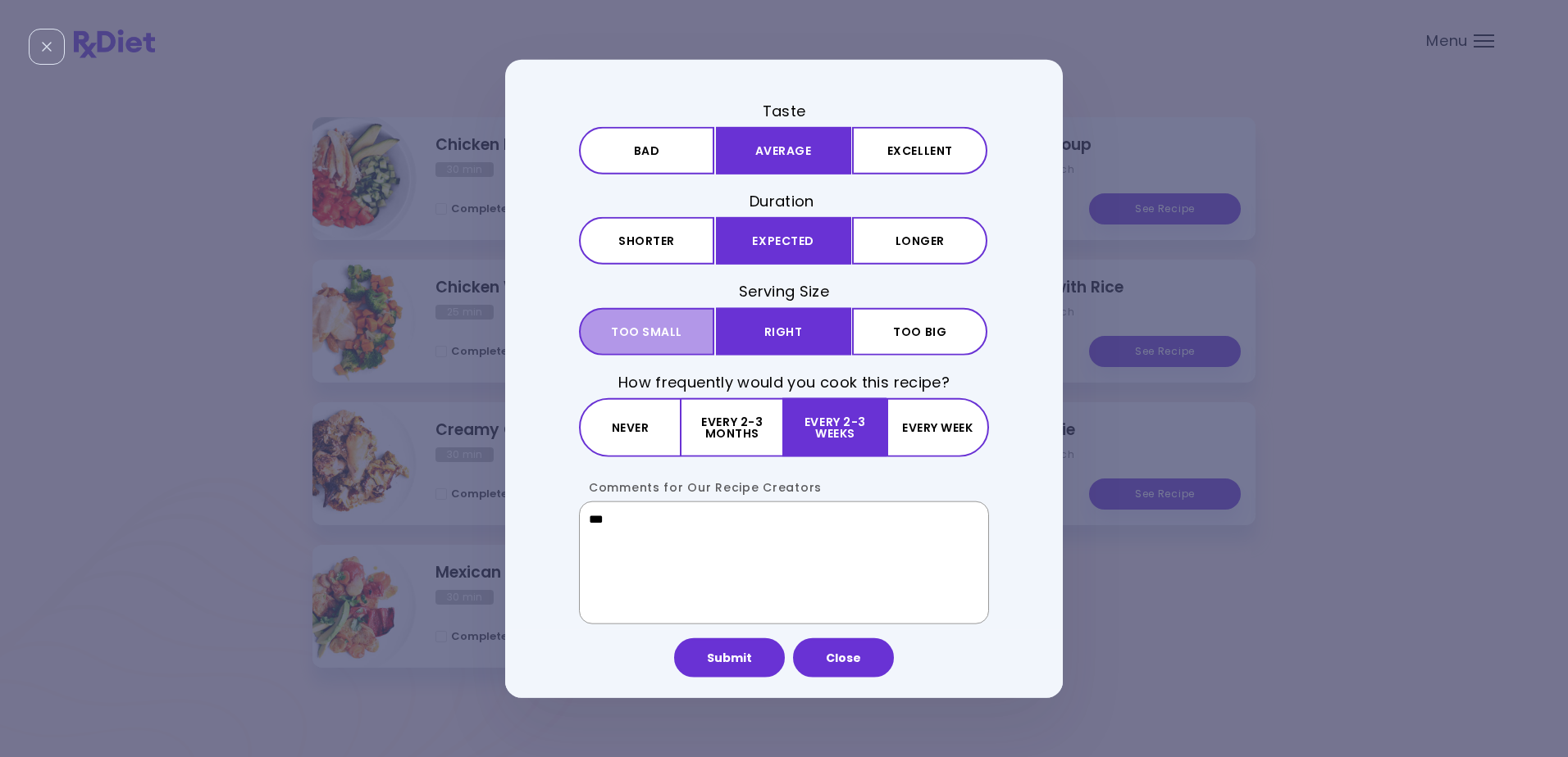
type textarea "***"
click at [654, 326] on span "Too small" at bounding box center [647, 332] width 71 height 12
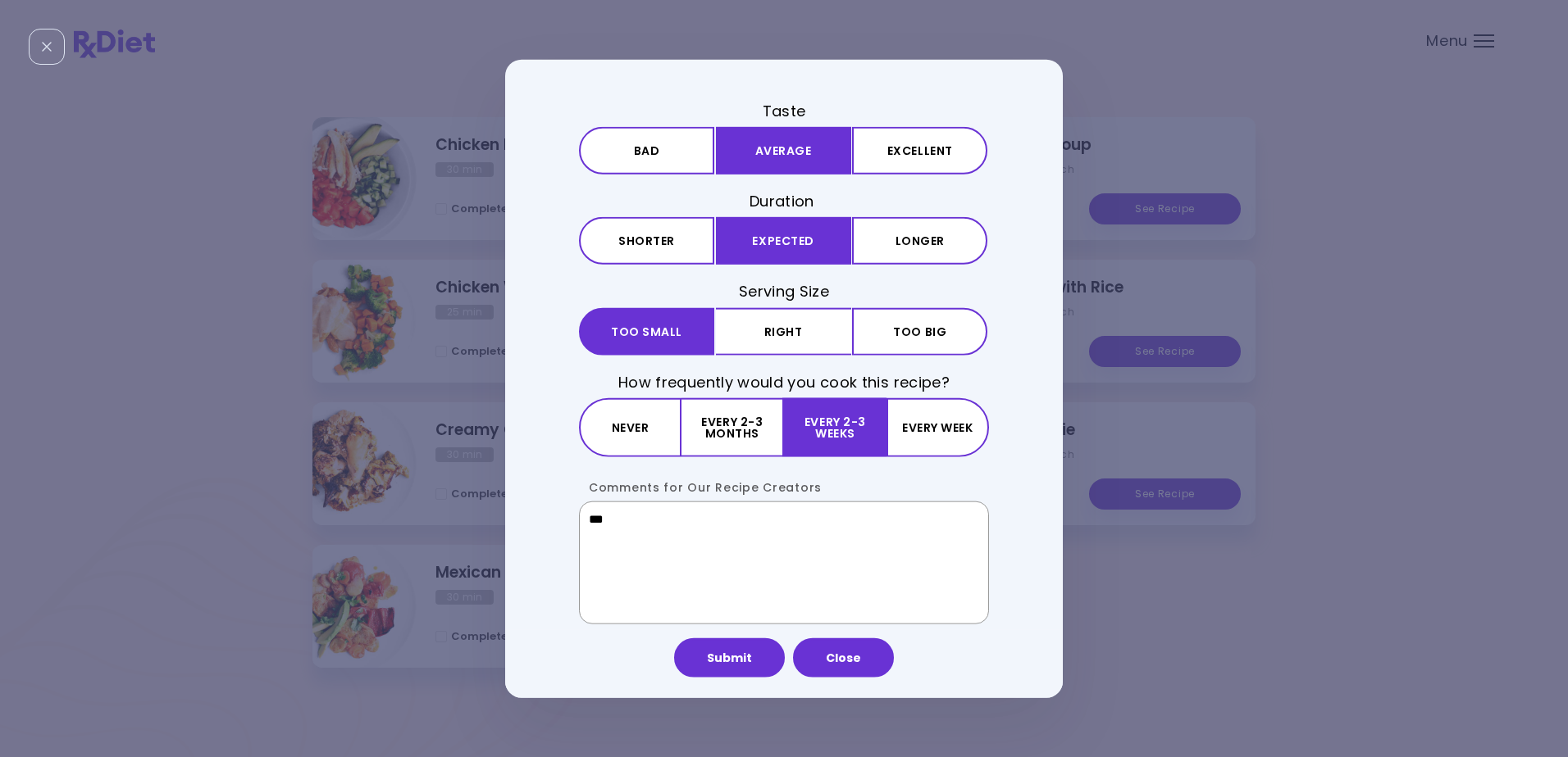
drag, startPoint x: 604, startPoint y: 522, endPoint x: 690, endPoint y: 549, distance: 90.1
click at [612, 519] on textarea "***" at bounding box center [783, 563] width 410 height 123
type textarea "**********"
click at [734, 661] on button "Submit" at bounding box center [729, 656] width 111 height 39
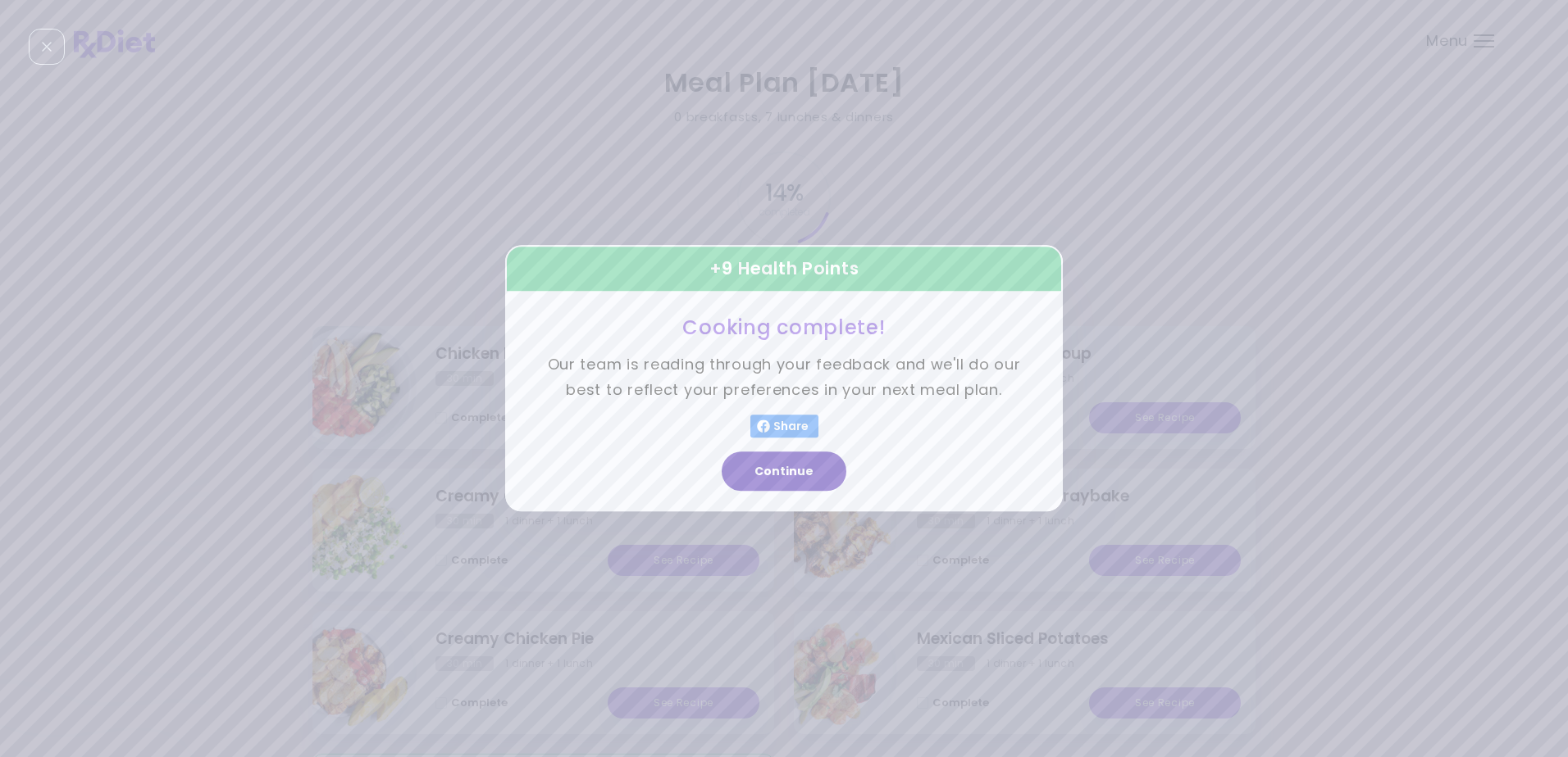
click at [776, 464] on button "Continue" at bounding box center [784, 471] width 125 height 39
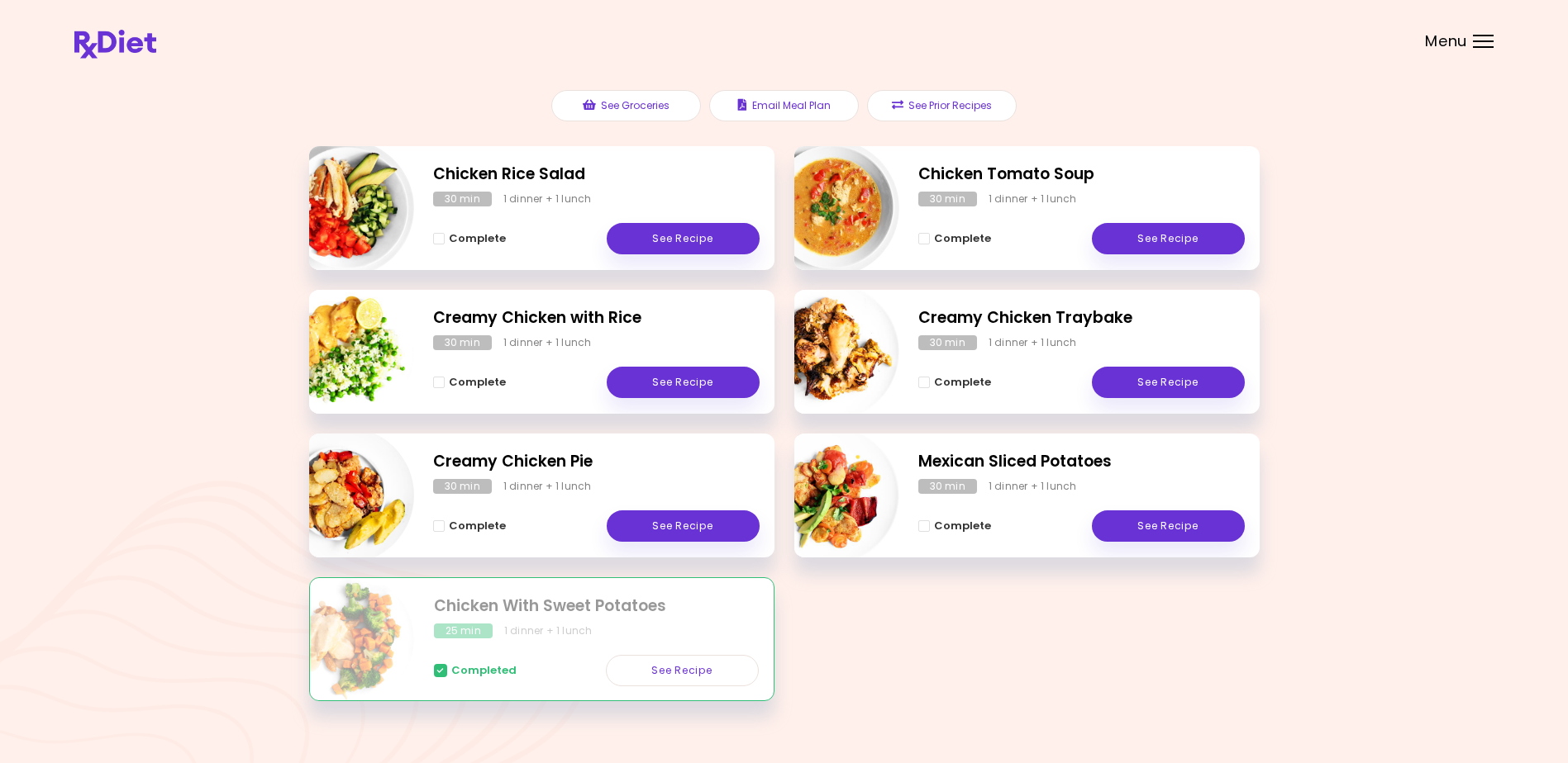
scroll to position [210, 0]
